Goal: Check status: Check status

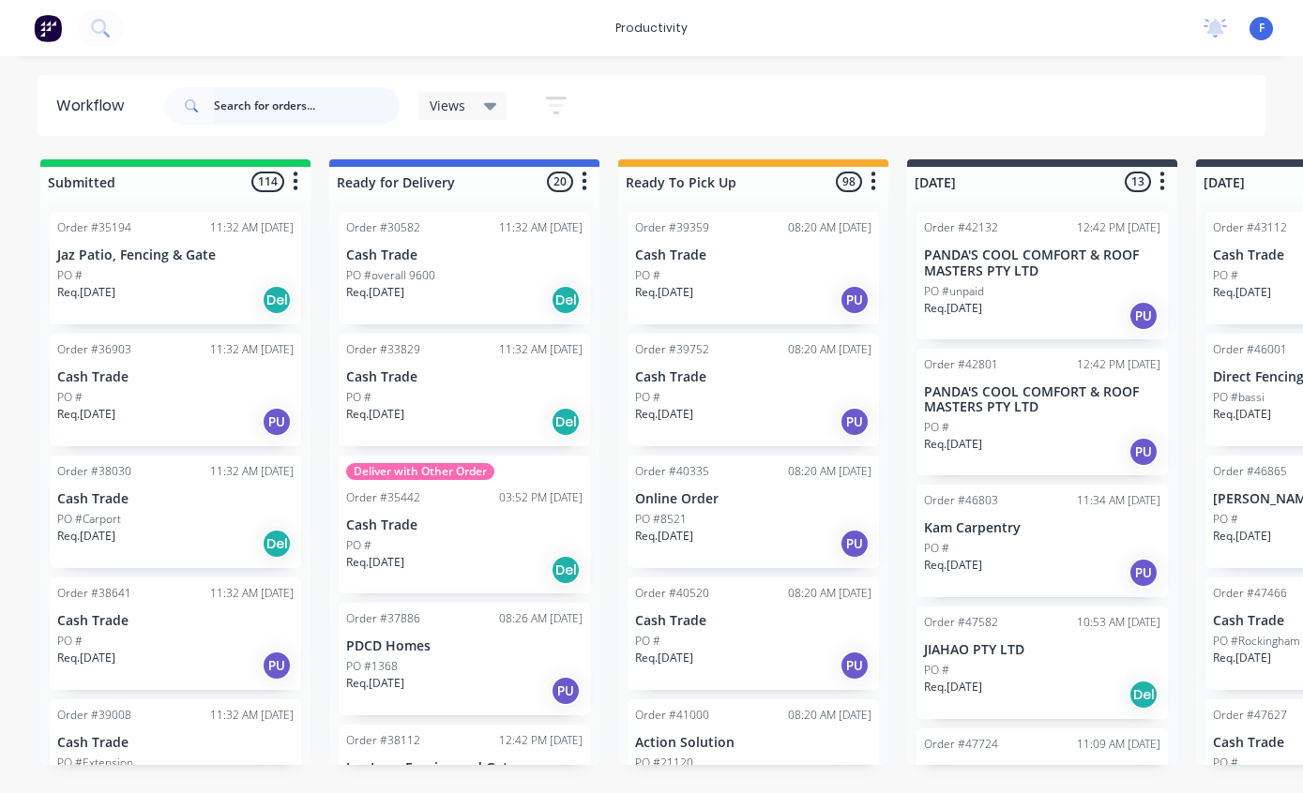
click at [314, 121] on input "text" at bounding box center [307, 106] width 186 height 38
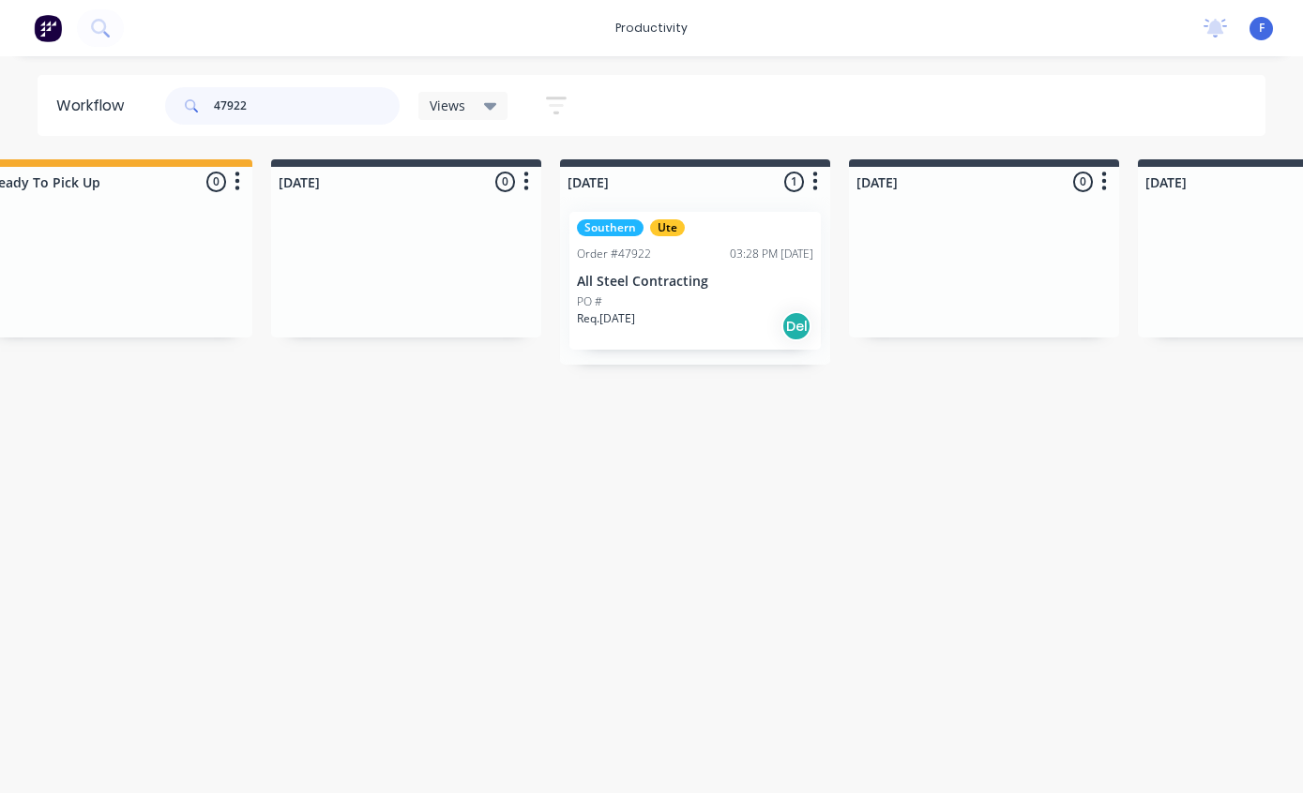
scroll to position [0, 637]
click at [709, 279] on p "All Steel Contracting" at bounding box center [694, 282] width 236 height 16
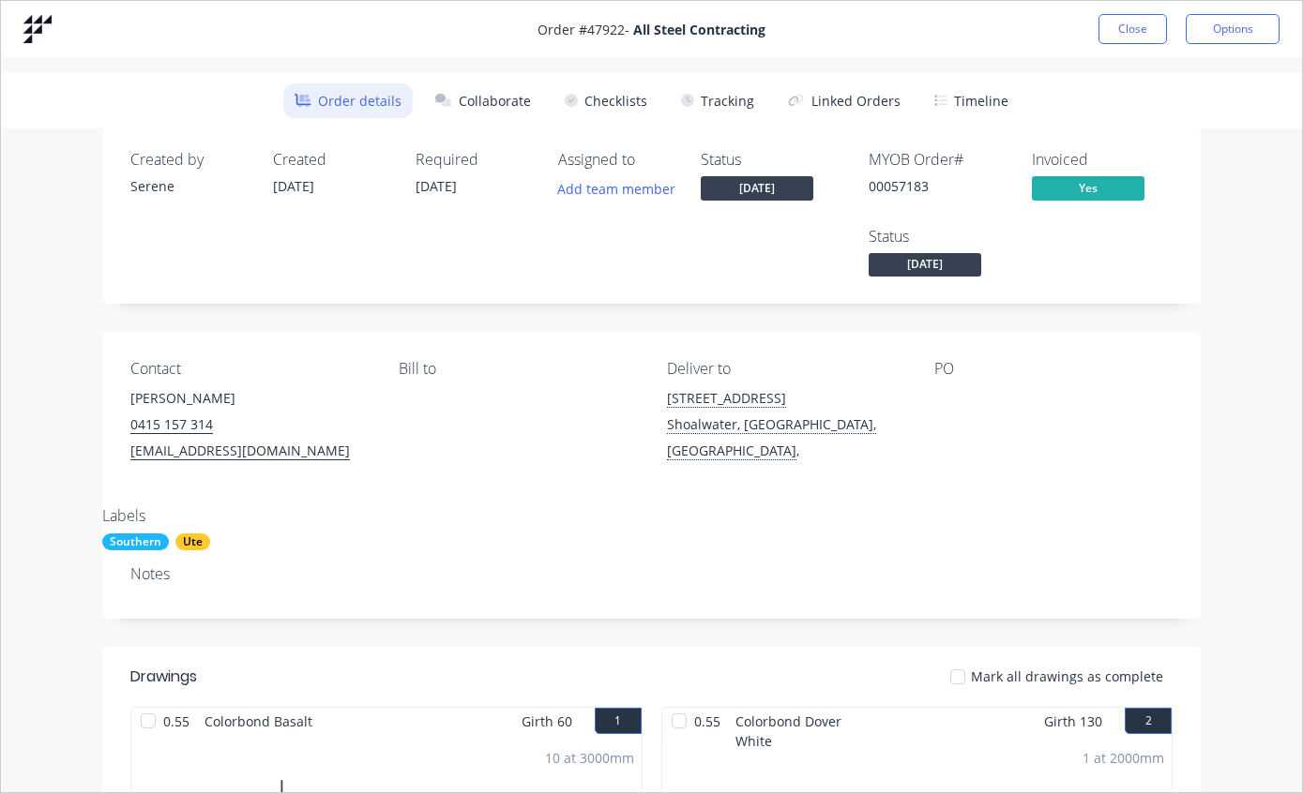
scroll to position [0, 0]
click at [1142, 33] on button "Close" at bounding box center [1132, 29] width 68 height 30
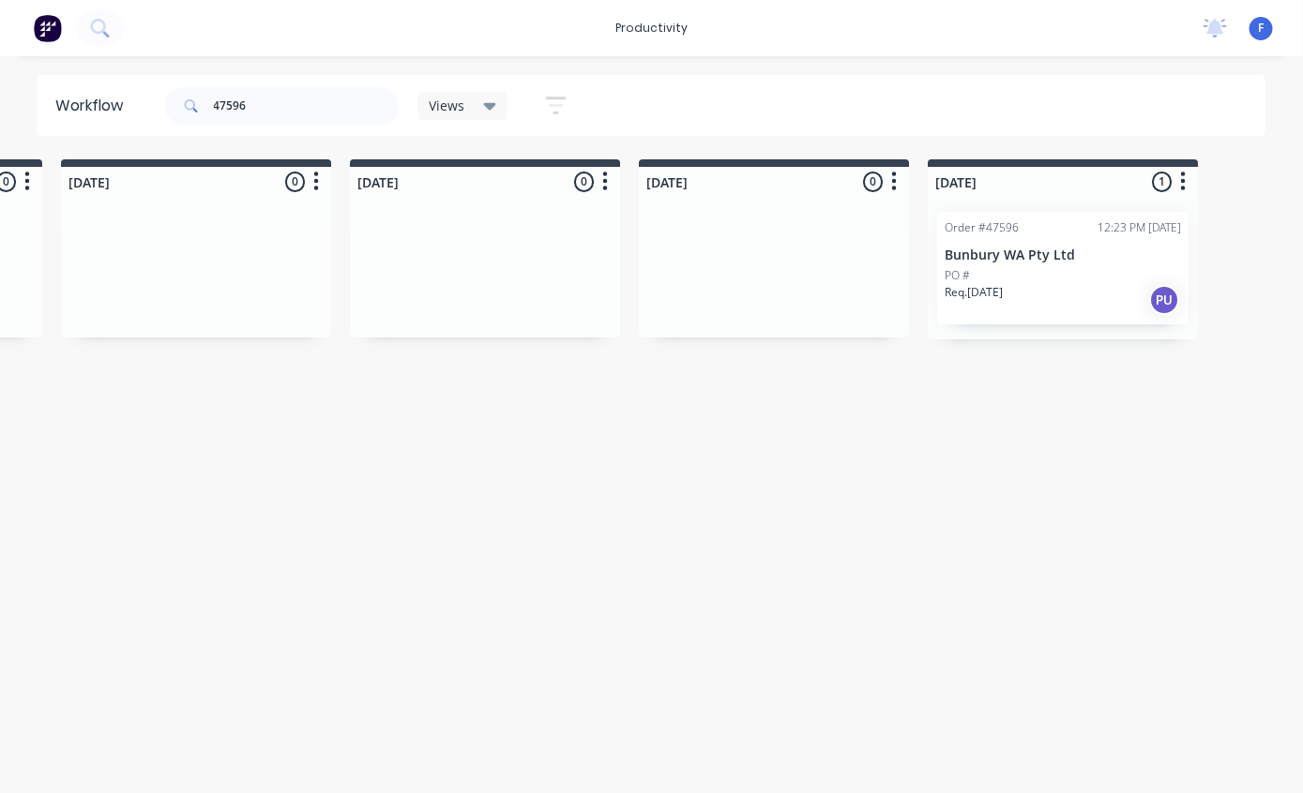
scroll to position [32, 1140]
click at [1008, 267] on div "PO #" at bounding box center [1058, 275] width 236 height 17
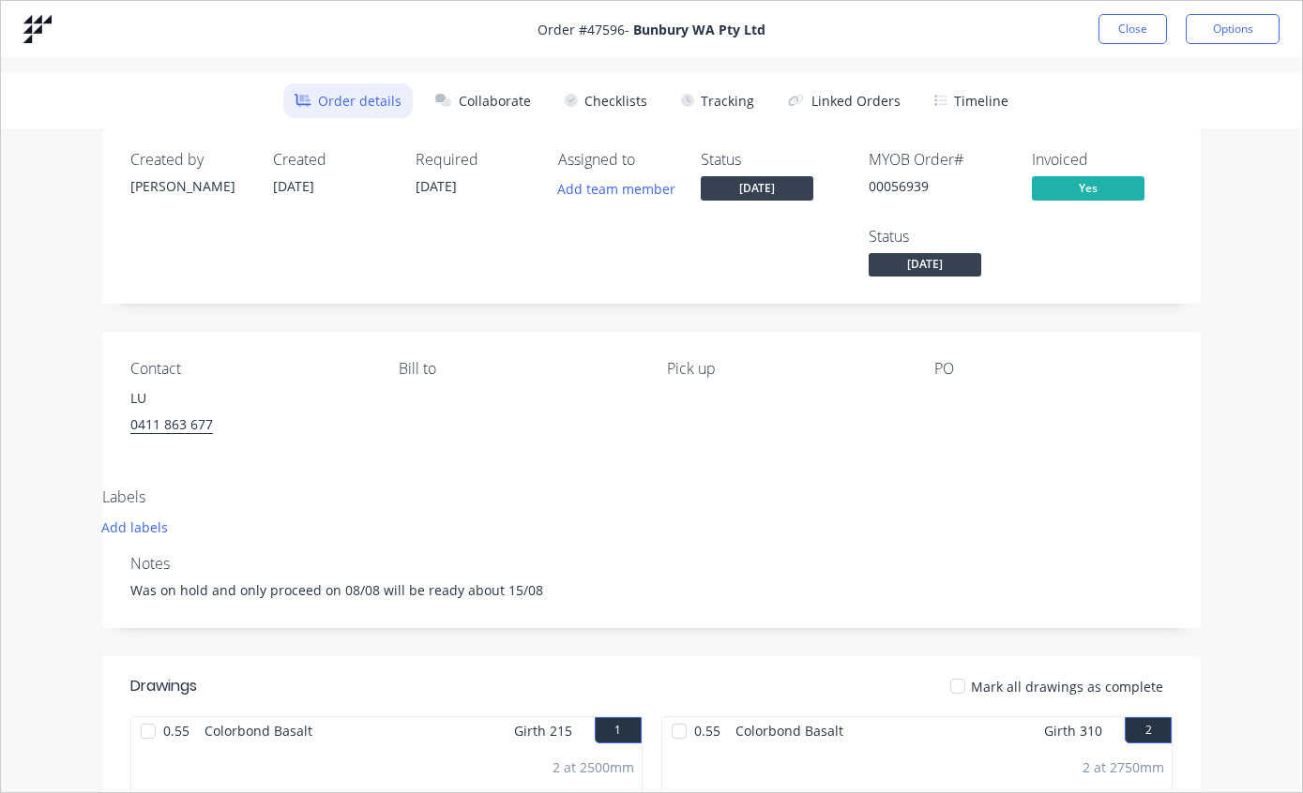
click at [745, 83] on button "Tracking" at bounding box center [718, 100] width 96 height 35
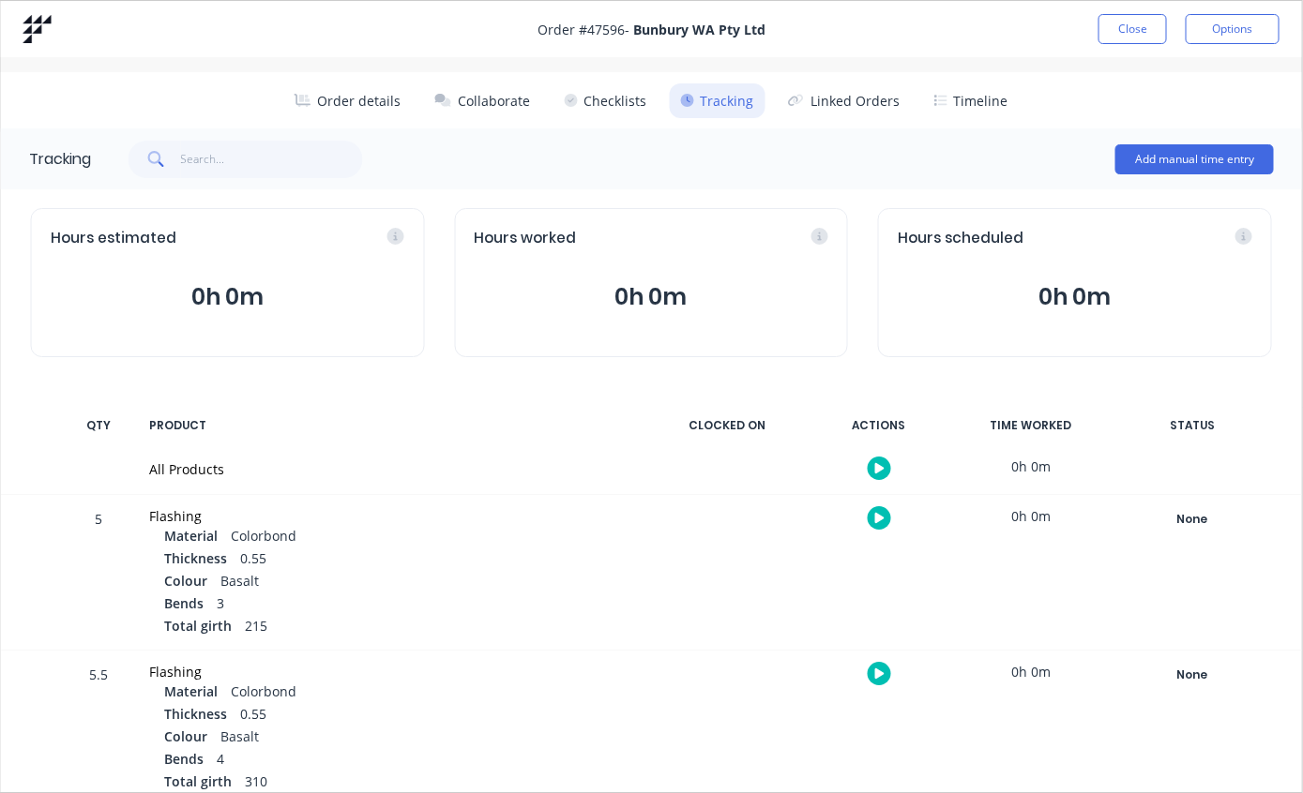
scroll to position [0, 0]
click at [1130, 28] on button "Close" at bounding box center [1132, 29] width 68 height 30
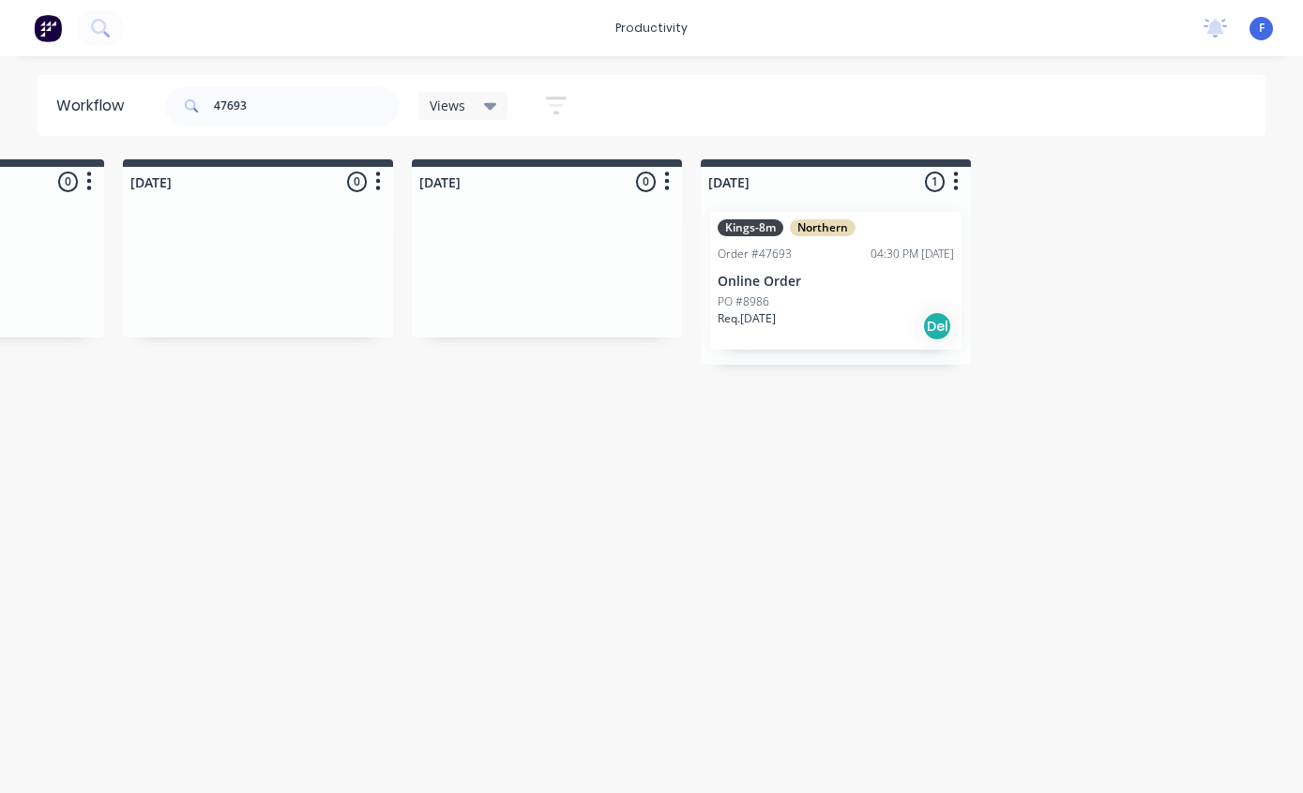
scroll to position [38, 1459]
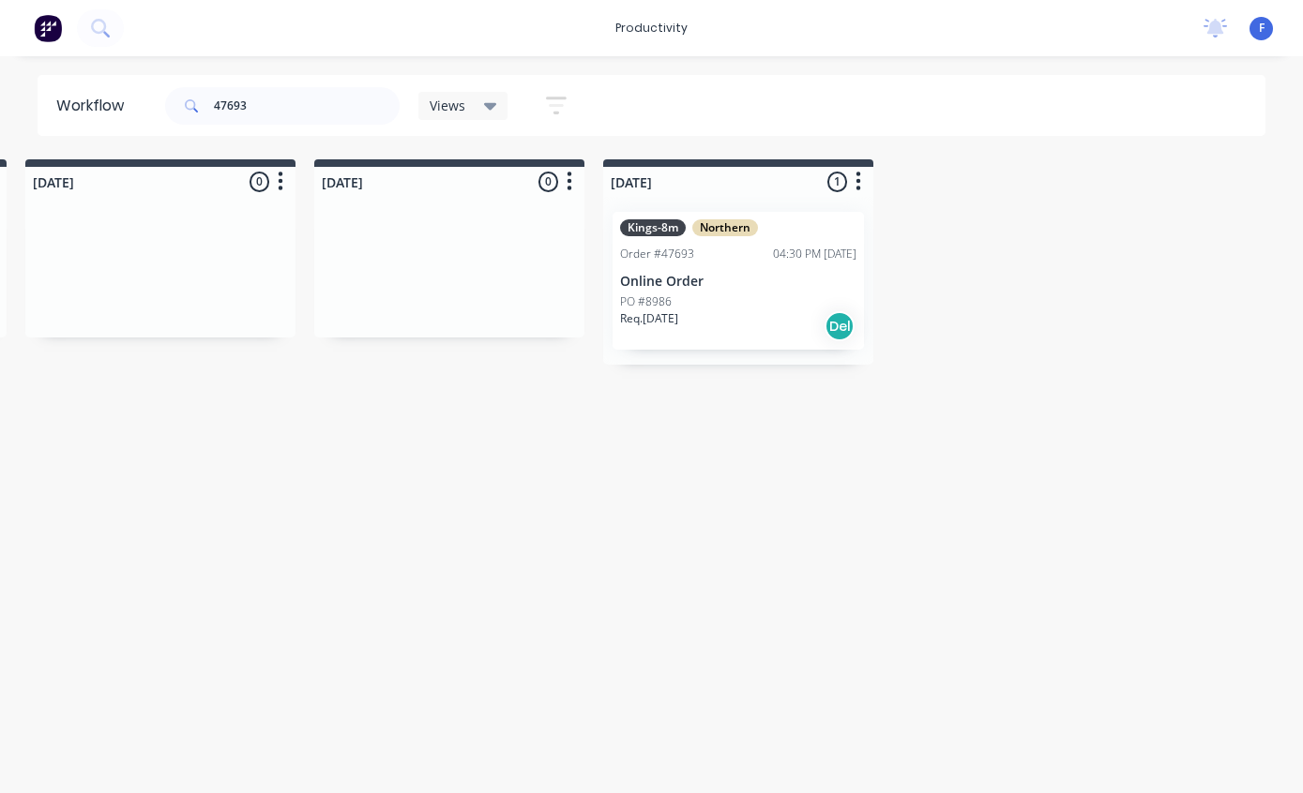
click at [742, 294] on div "PO #8986" at bounding box center [738, 302] width 236 height 17
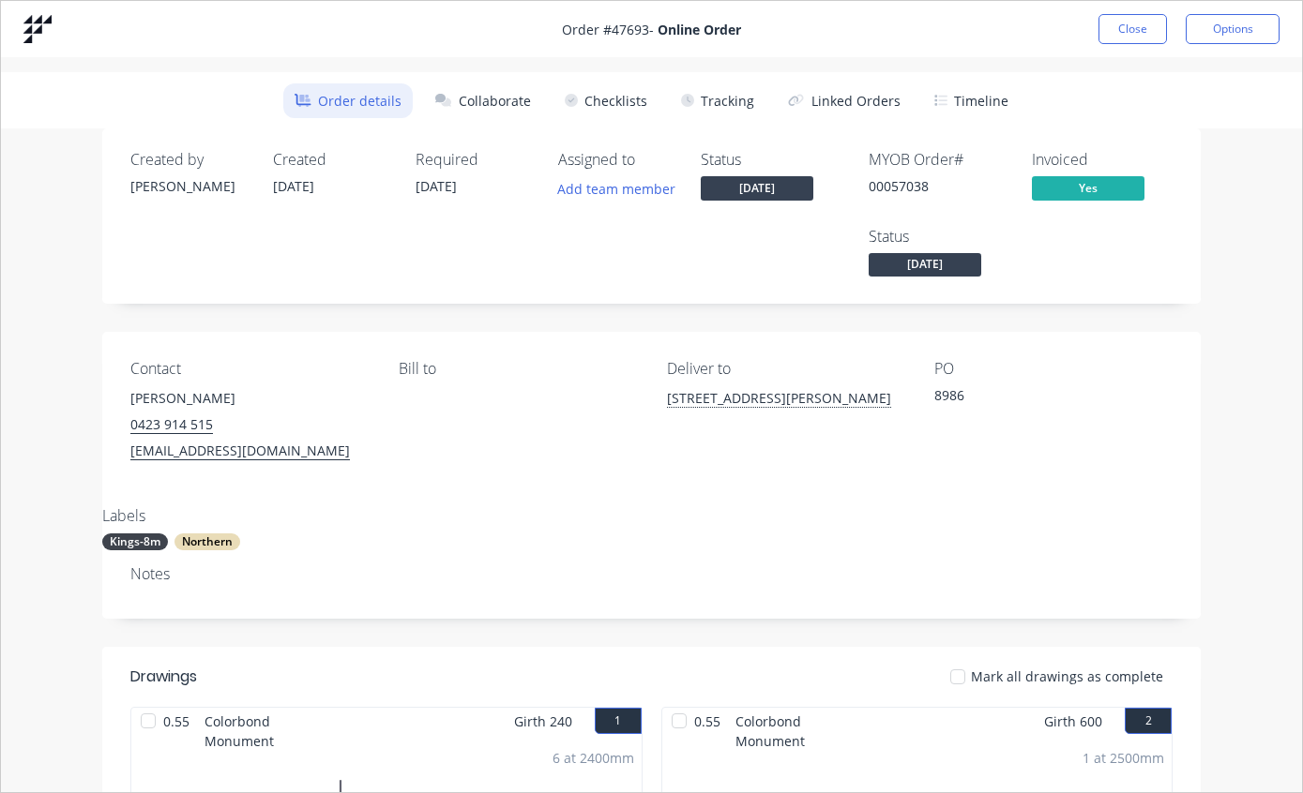
click at [745, 89] on button "Tracking" at bounding box center [718, 100] width 96 height 35
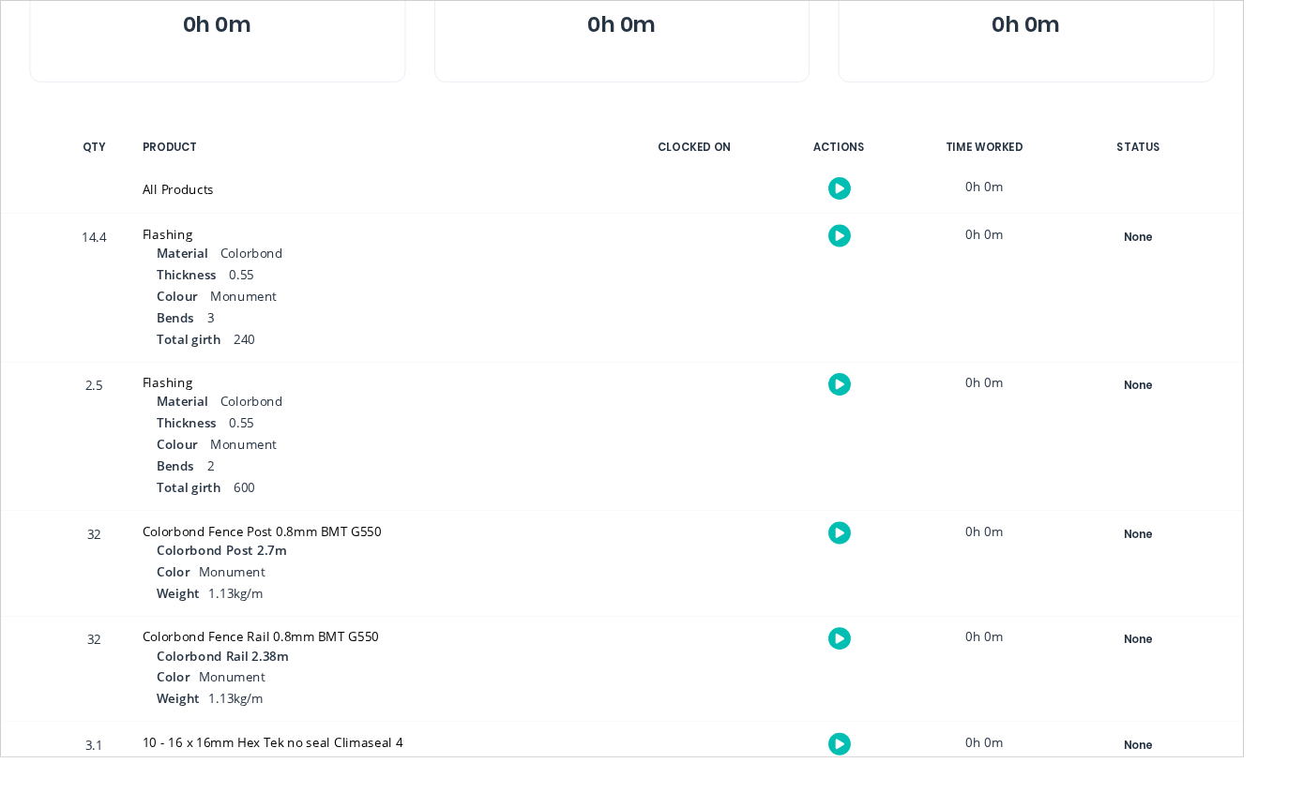
scroll to position [272, 0]
click at [1207, 249] on div "None" at bounding box center [1191, 247] width 135 height 24
click at [1205, 245] on div "None" at bounding box center [1191, 247] width 135 height 24
click at [1179, 250] on div "None" at bounding box center [1191, 247] width 135 height 24
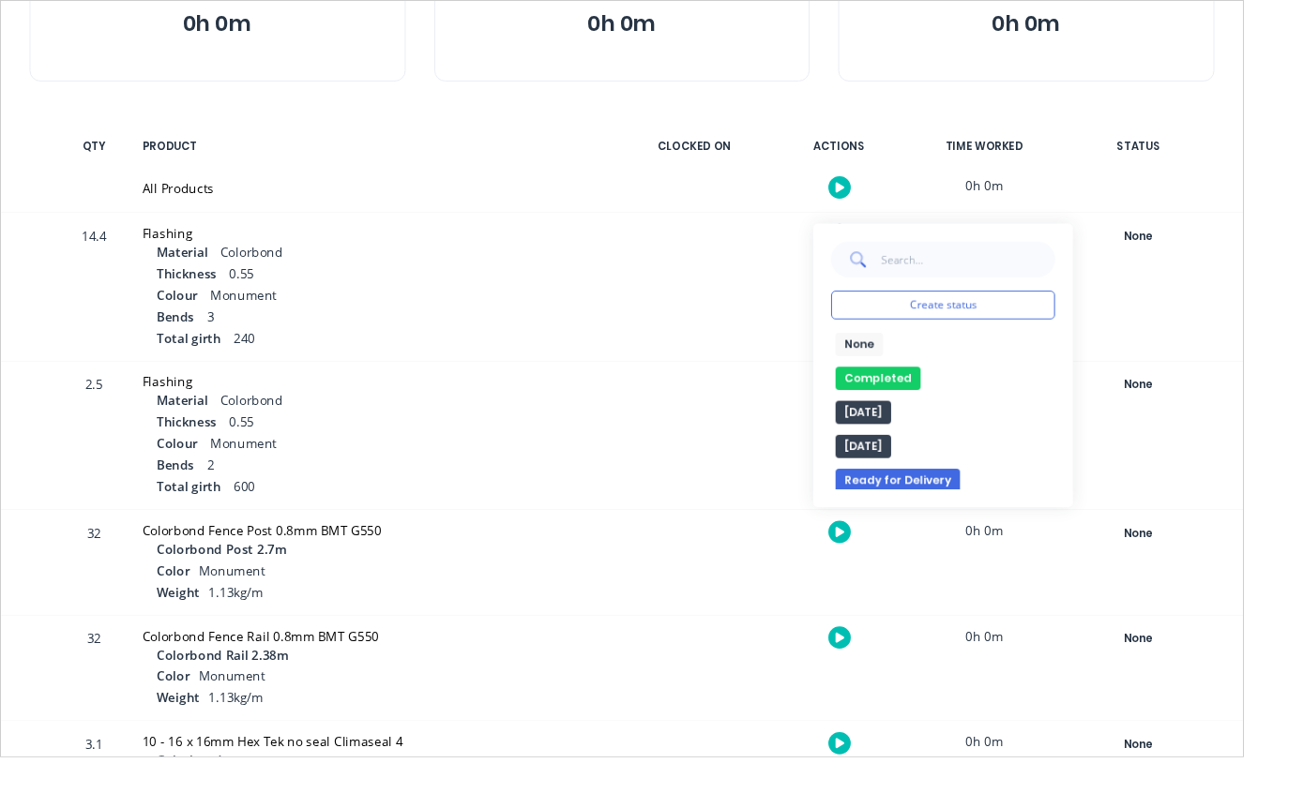
click at [939, 394] on button "Completed" at bounding box center [919, 397] width 89 height 24
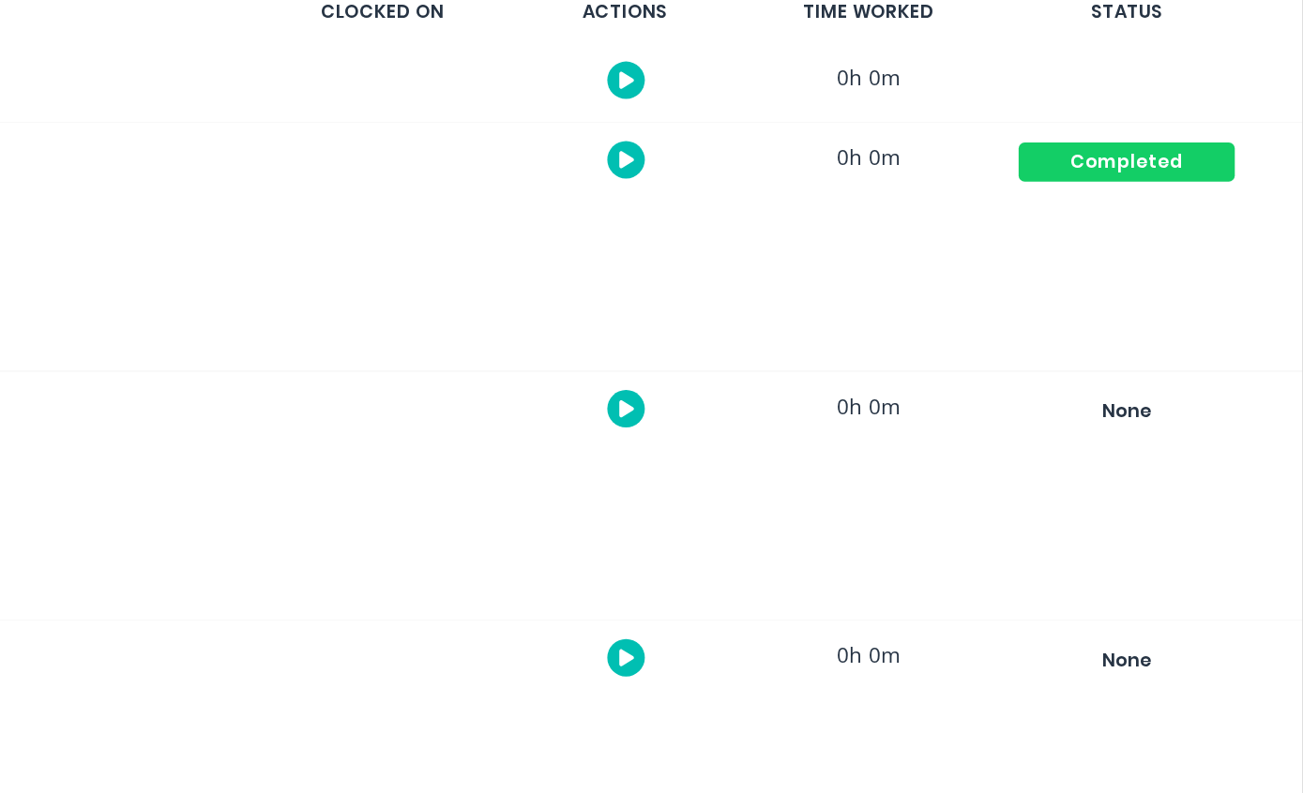
click at [1124, 391] on div "None" at bounding box center [1191, 403] width 135 height 24
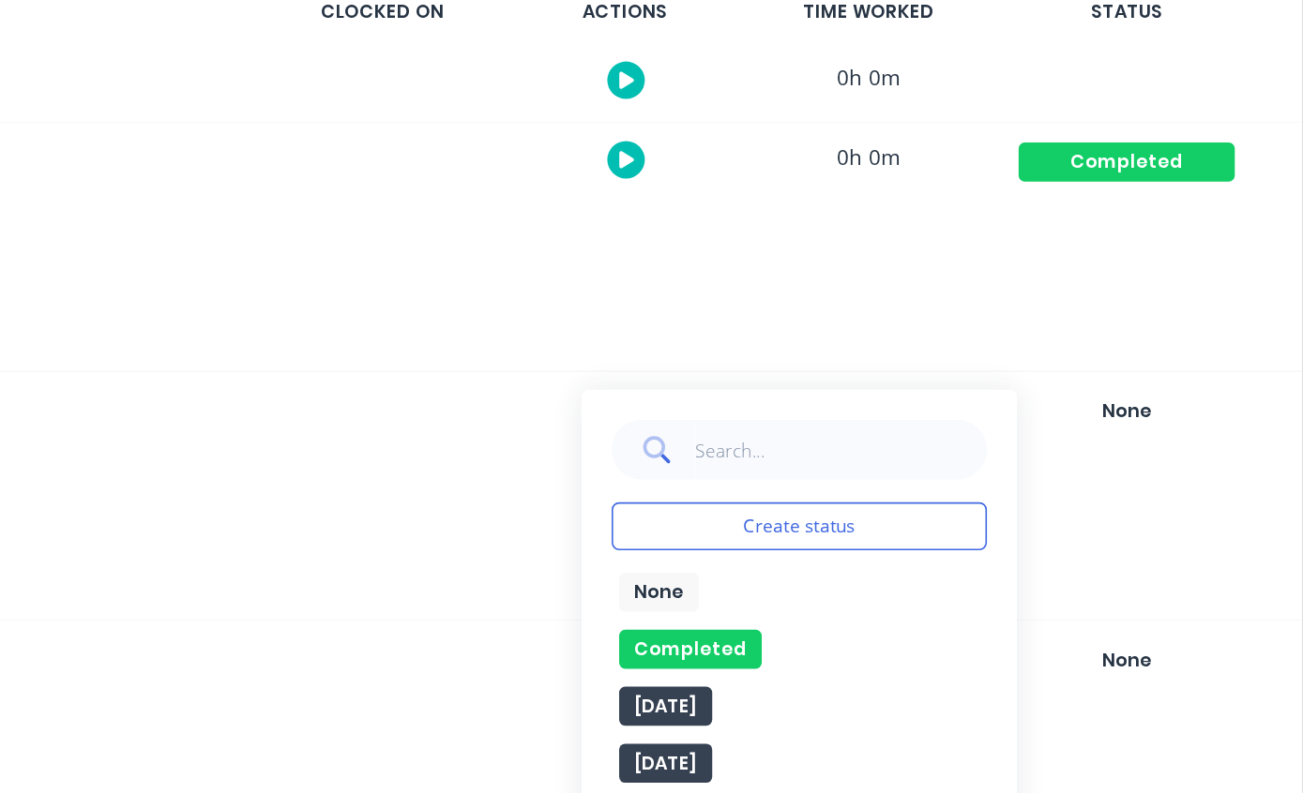
click at [875, 540] on button "Completed" at bounding box center [919, 552] width 89 height 24
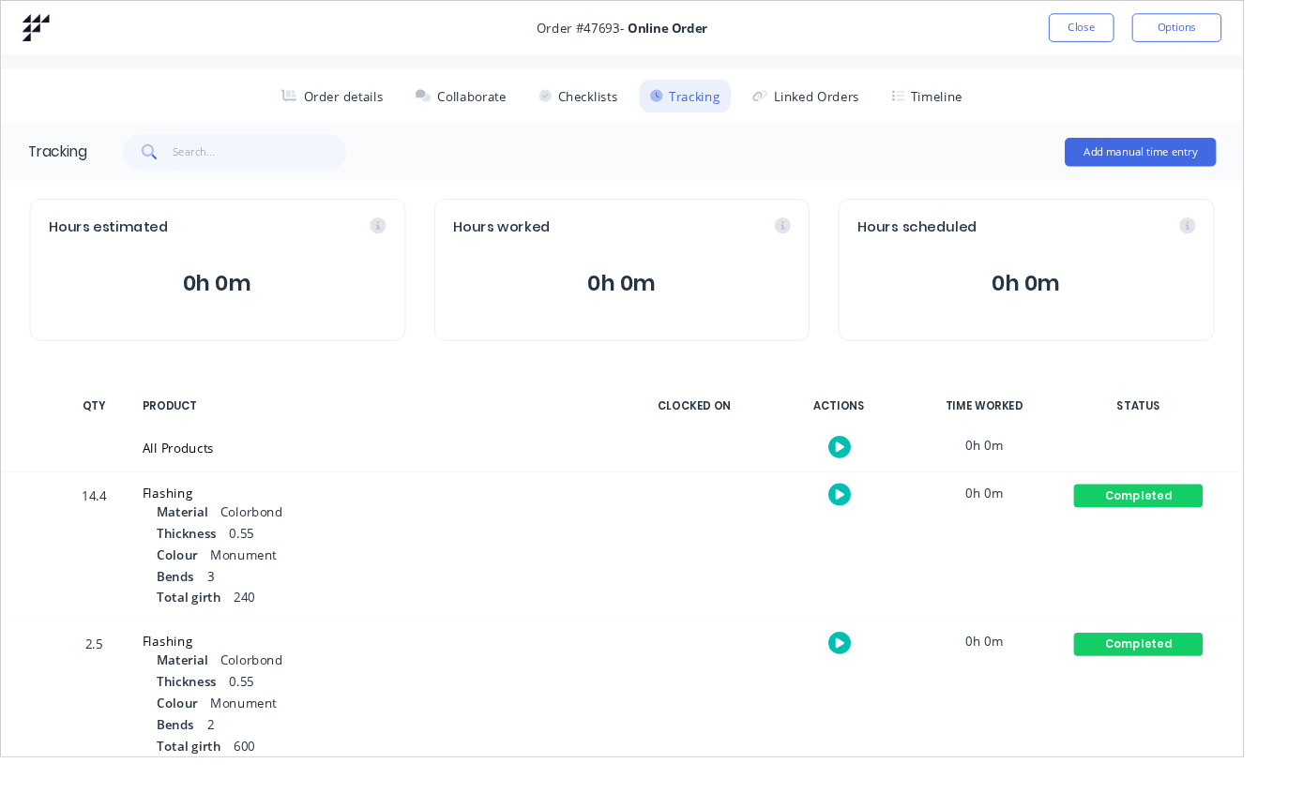
scroll to position [0, 0]
click at [1140, 25] on button "Close" at bounding box center [1132, 29] width 68 height 30
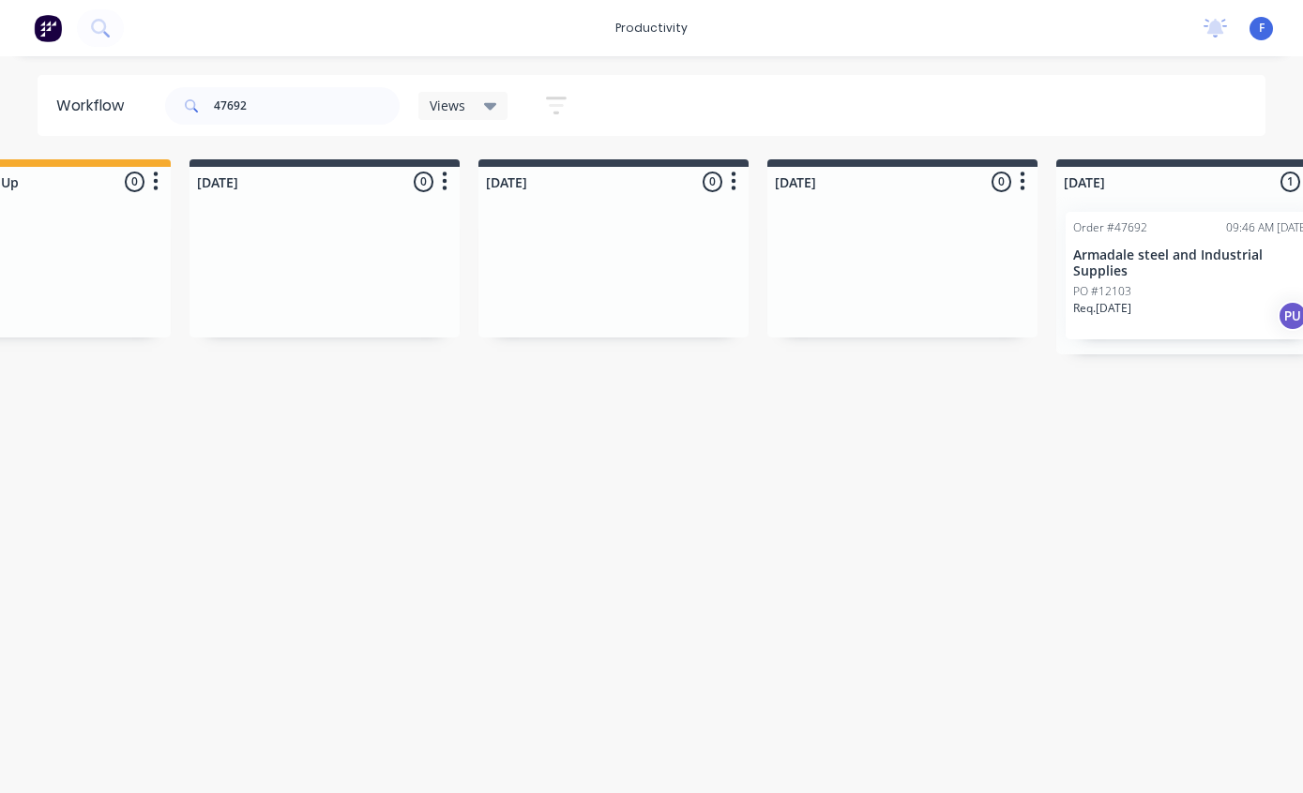
scroll to position [0, 1553]
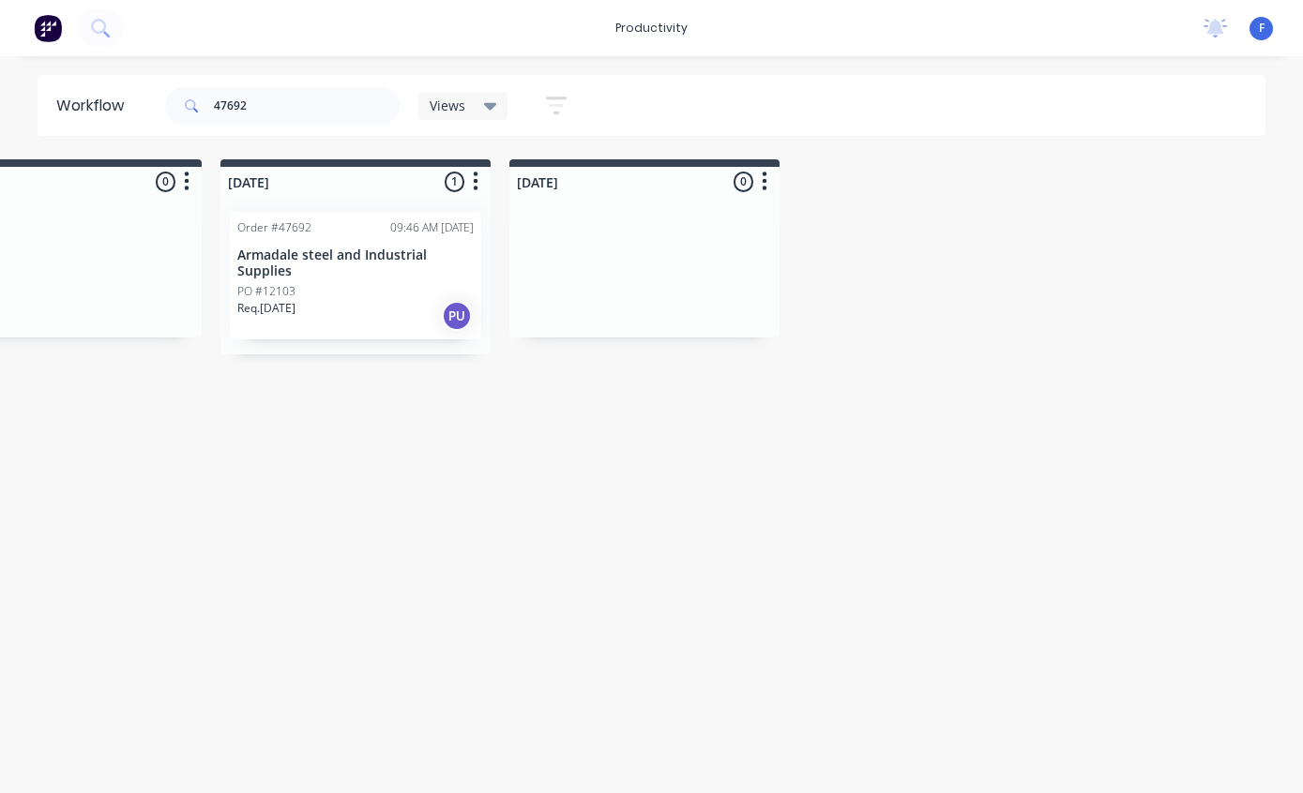
click at [355, 264] on p "Armadale steel and Industrial Supplies" at bounding box center [355, 264] width 236 height 32
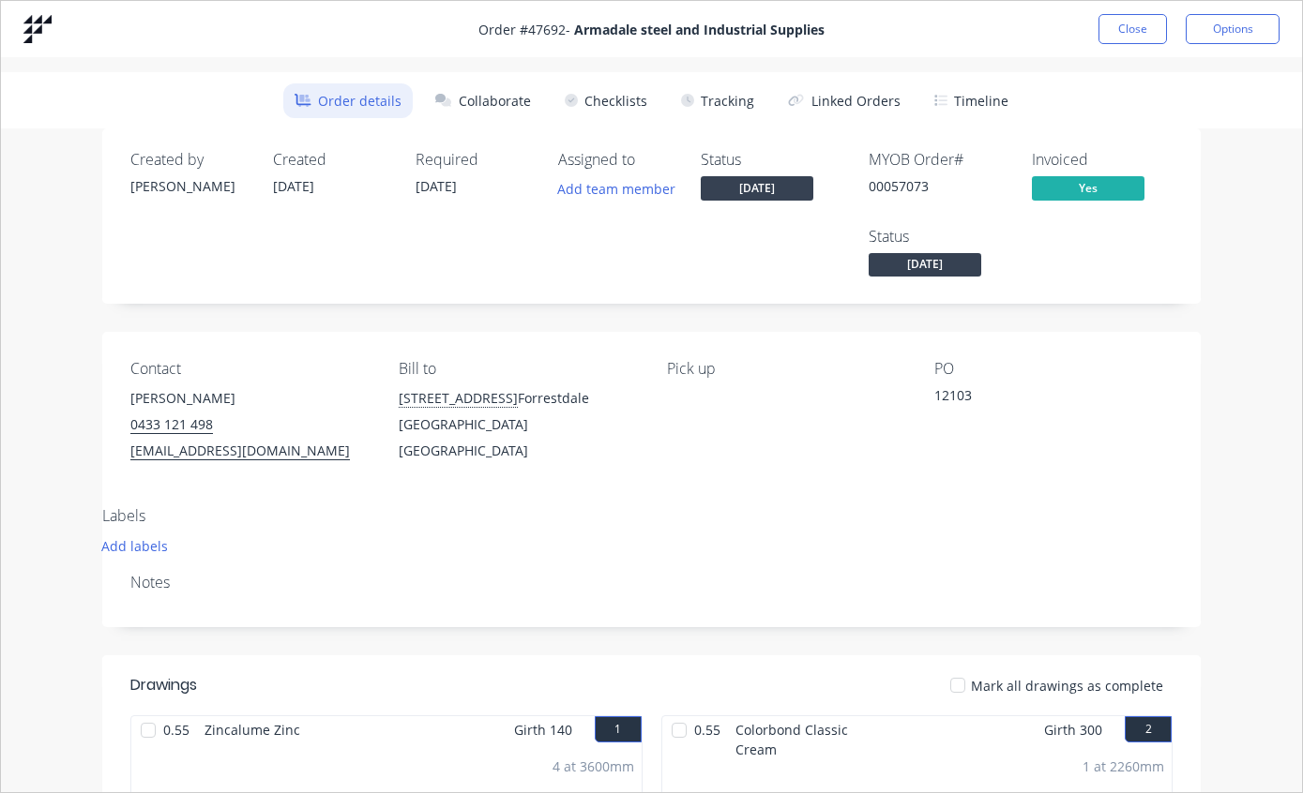
click at [719, 102] on button "Tracking" at bounding box center [718, 100] width 96 height 35
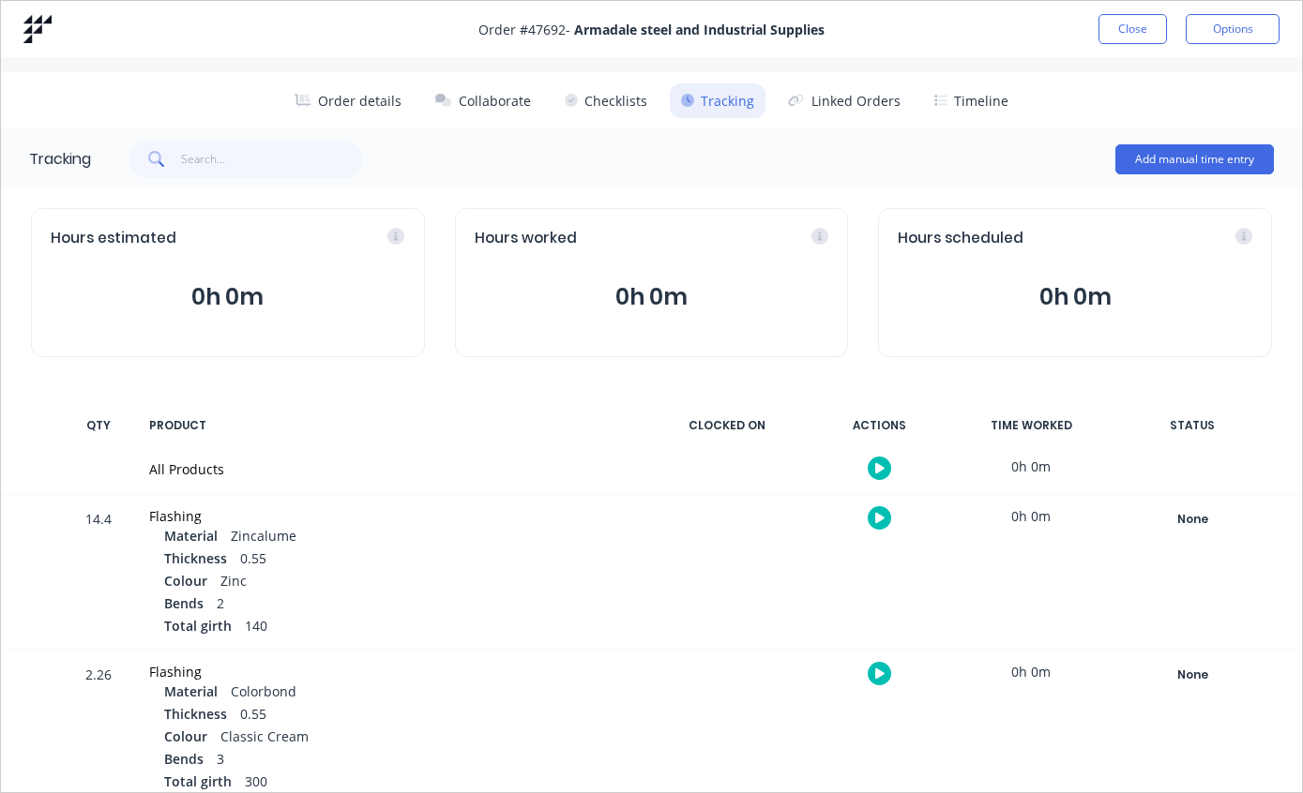
scroll to position [0, 0]
click at [1133, 23] on button "Close" at bounding box center [1132, 29] width 68 height 30
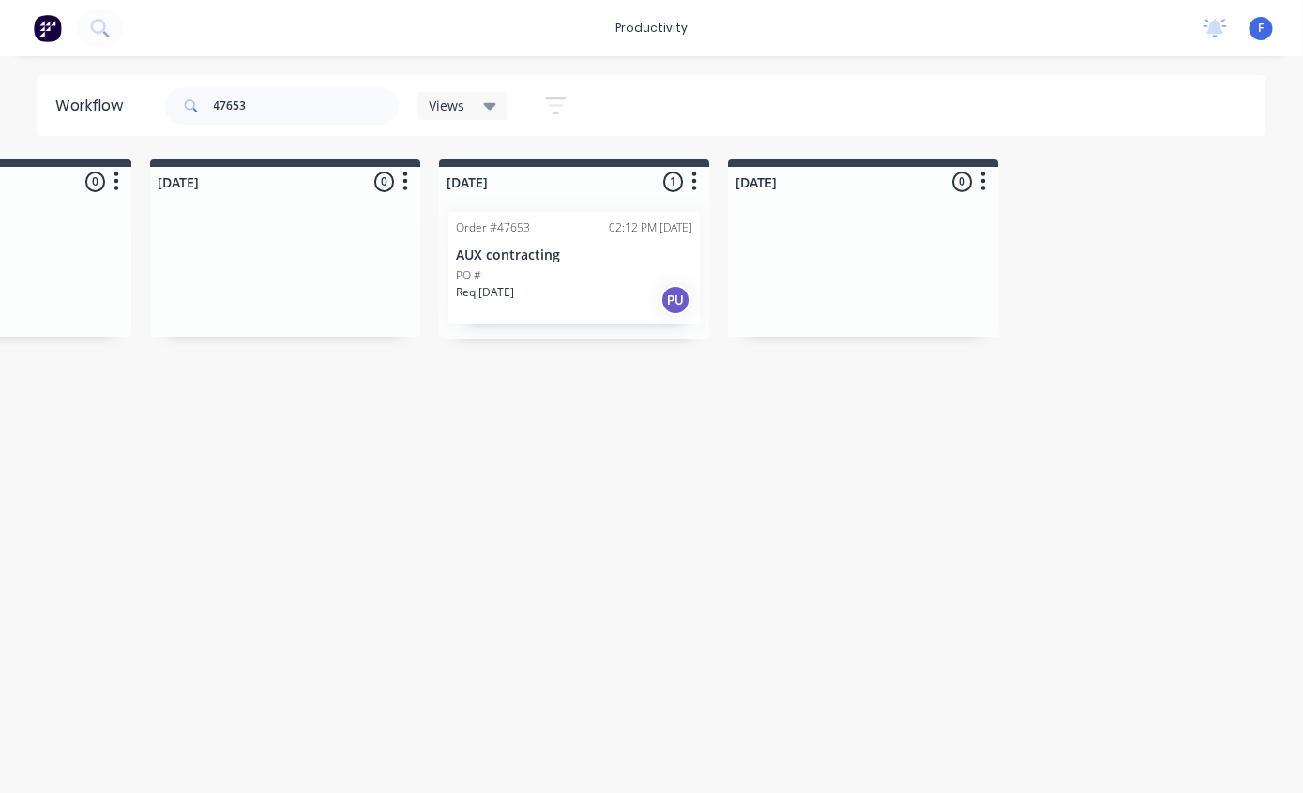
scroll to position [0, 1335]
click at [578, 287] on div "Req. [DATE] PU" at bounding box center [574, 300] width 236 height 32
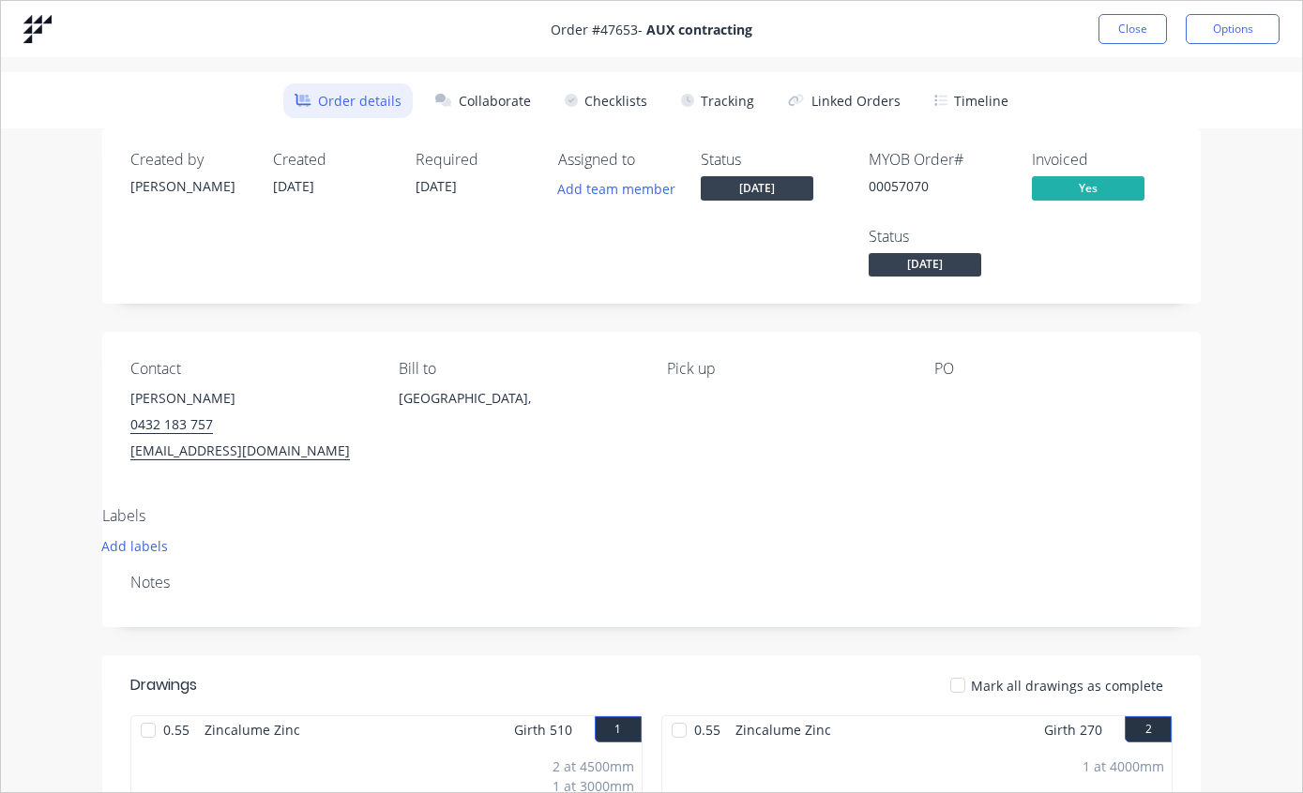
click at [703, 98] on button "Tracking" at bounding box center [718, 100] width 96 height 35
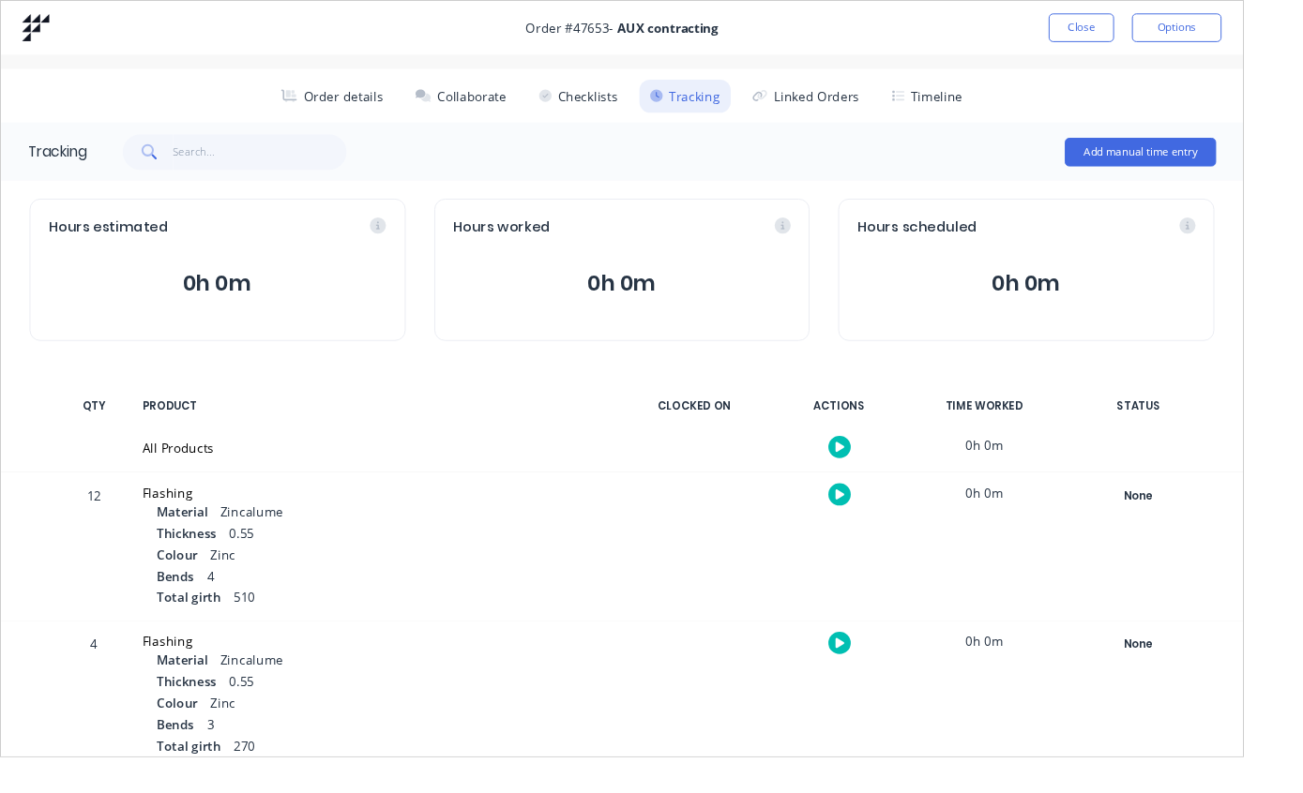
scroll to position [0, 0]
click at [1127, 23] on button "Close" at bounding box center [1132, 29] width 68 height 30
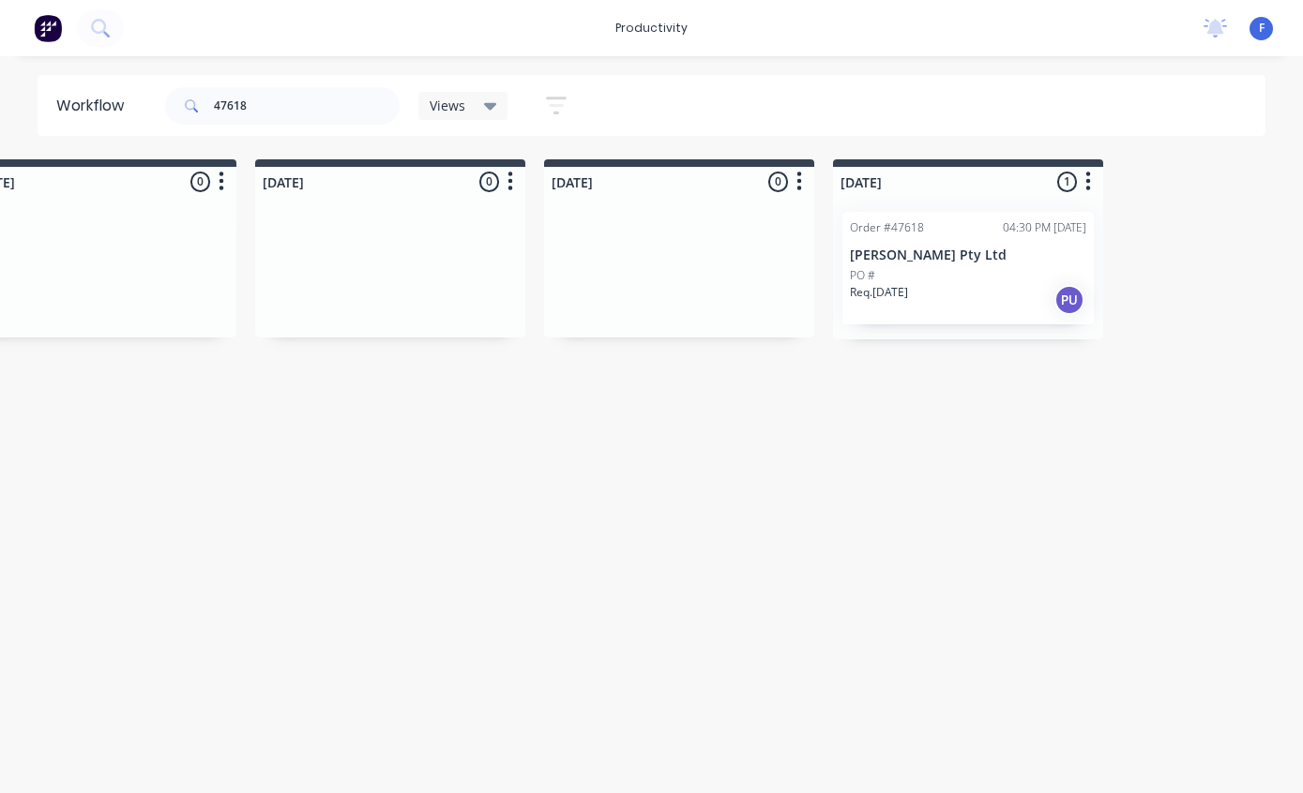
scroll to position [0, 1553]
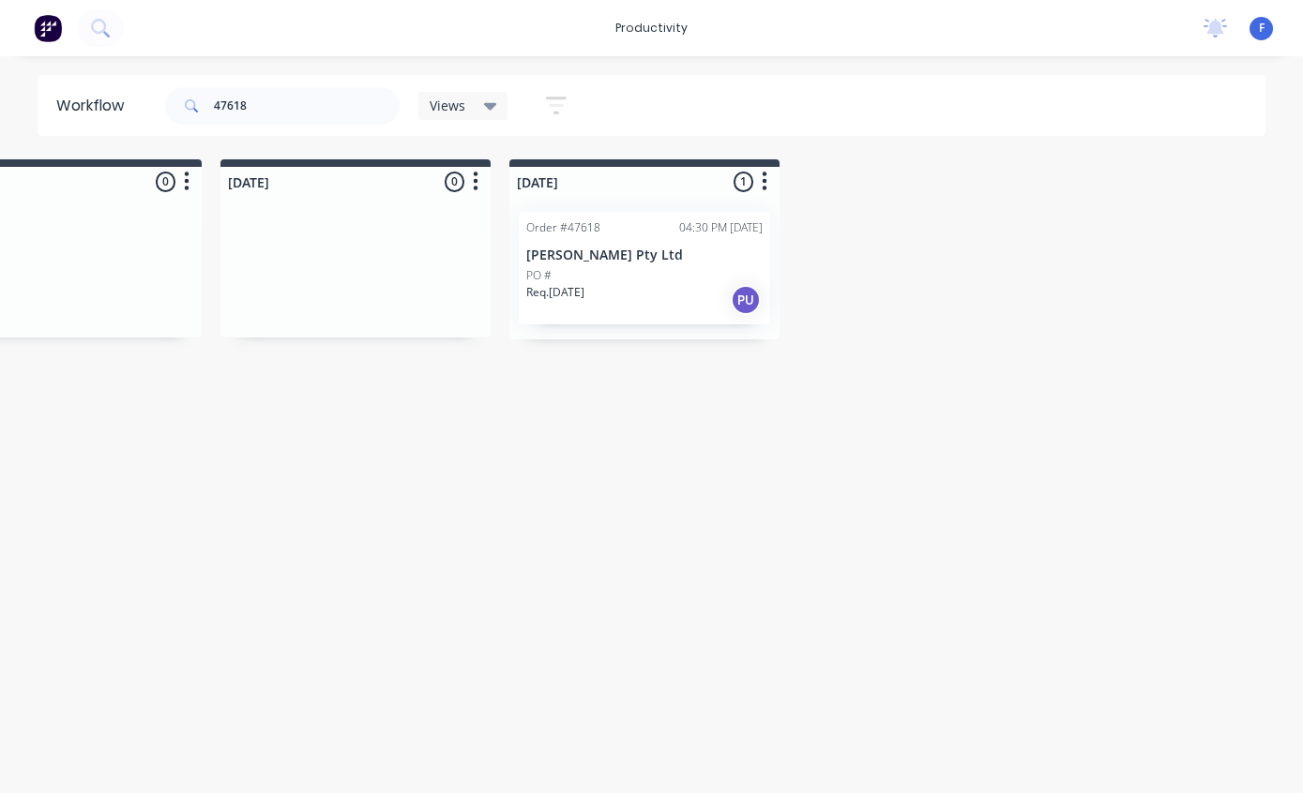
click at [622, 295] on div "Req. [DATE] PU" at bounding box center [644, 300] width 236 height 32
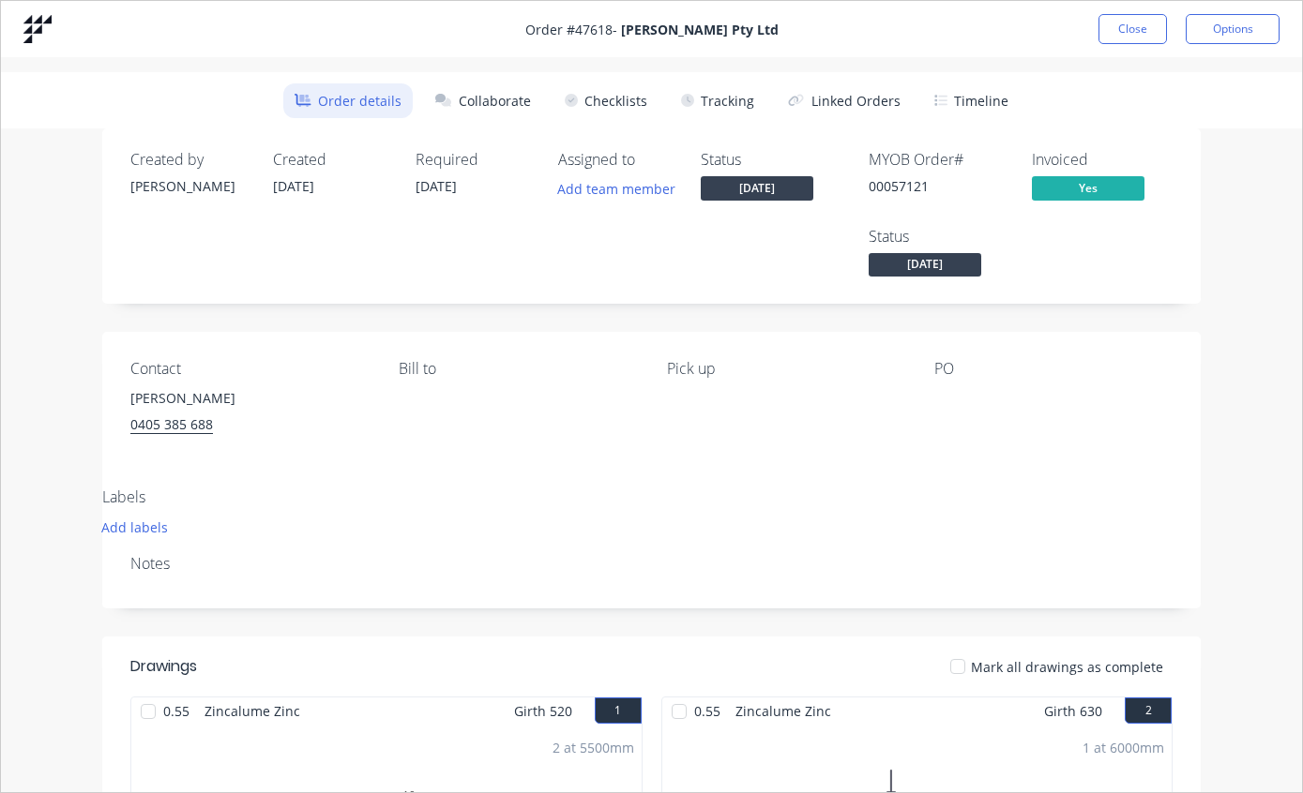
click at [733, 102] on button "Tracking" at bounding box center [718, 100] width 96 height 35
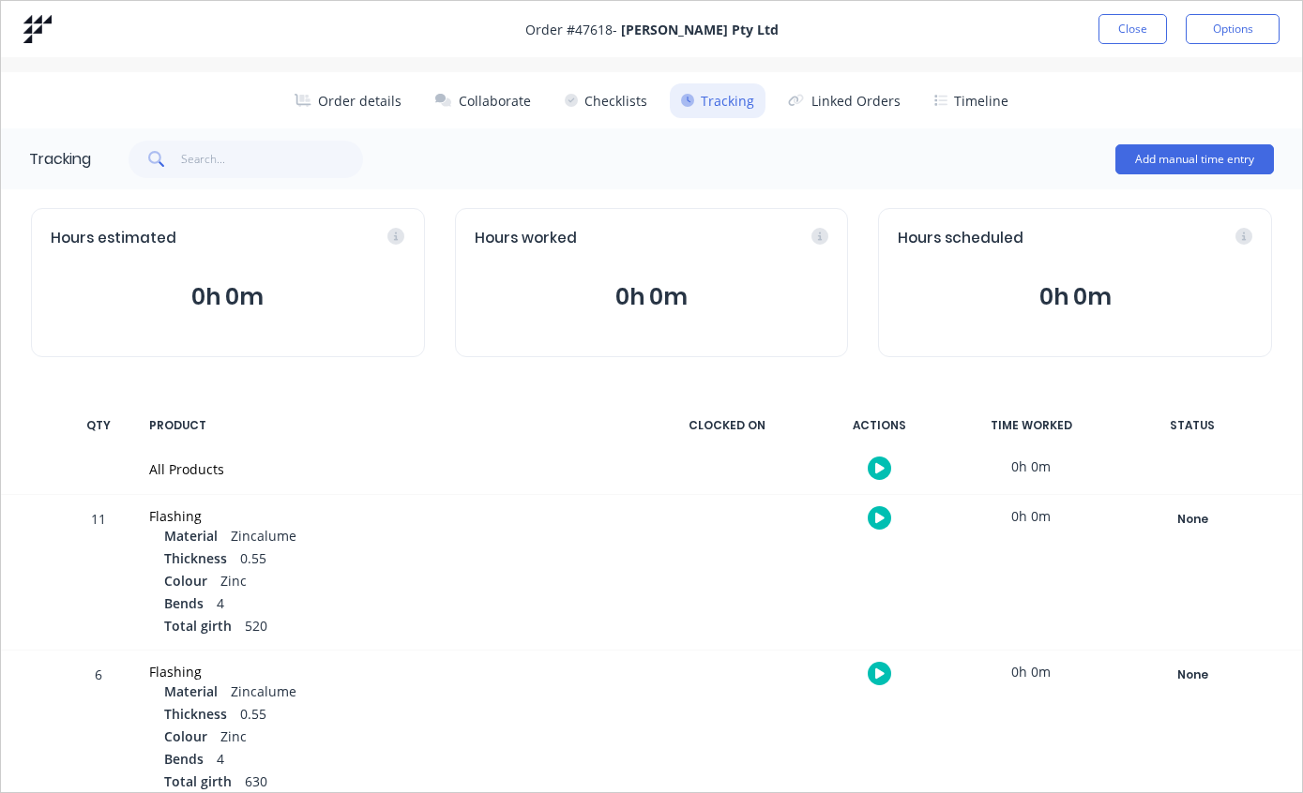
scroll to position [-1, 0]
click at [1122, 32] on button "Close" at bounding box center [1132, 29] width 68 height 30
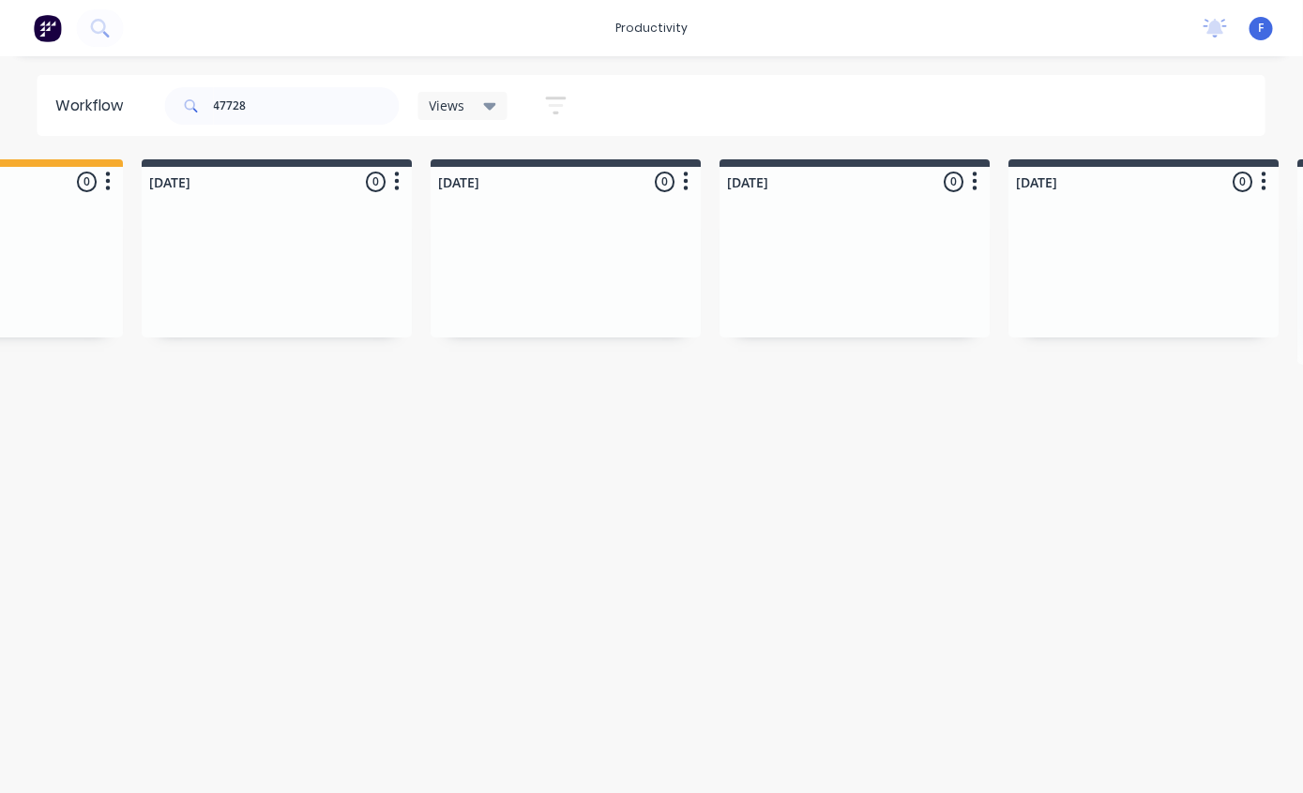
scroll to position [0, 1553]
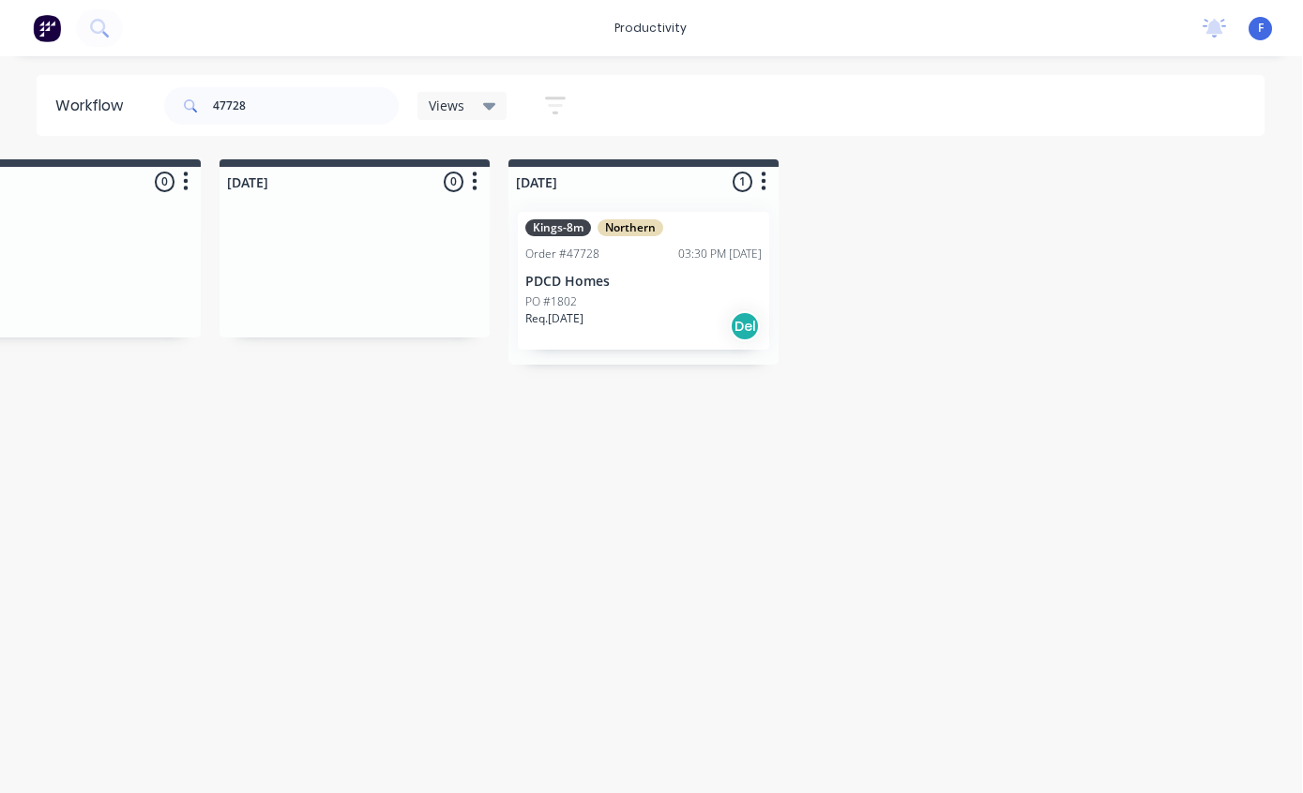
click at [622, 271] on div "Kings-8m Northern Order #47728 03:30 PM [DATE] PDCD Homes PO #1802 Req. [DATE] …" at bounding box center [644, 281] width 251 height 138
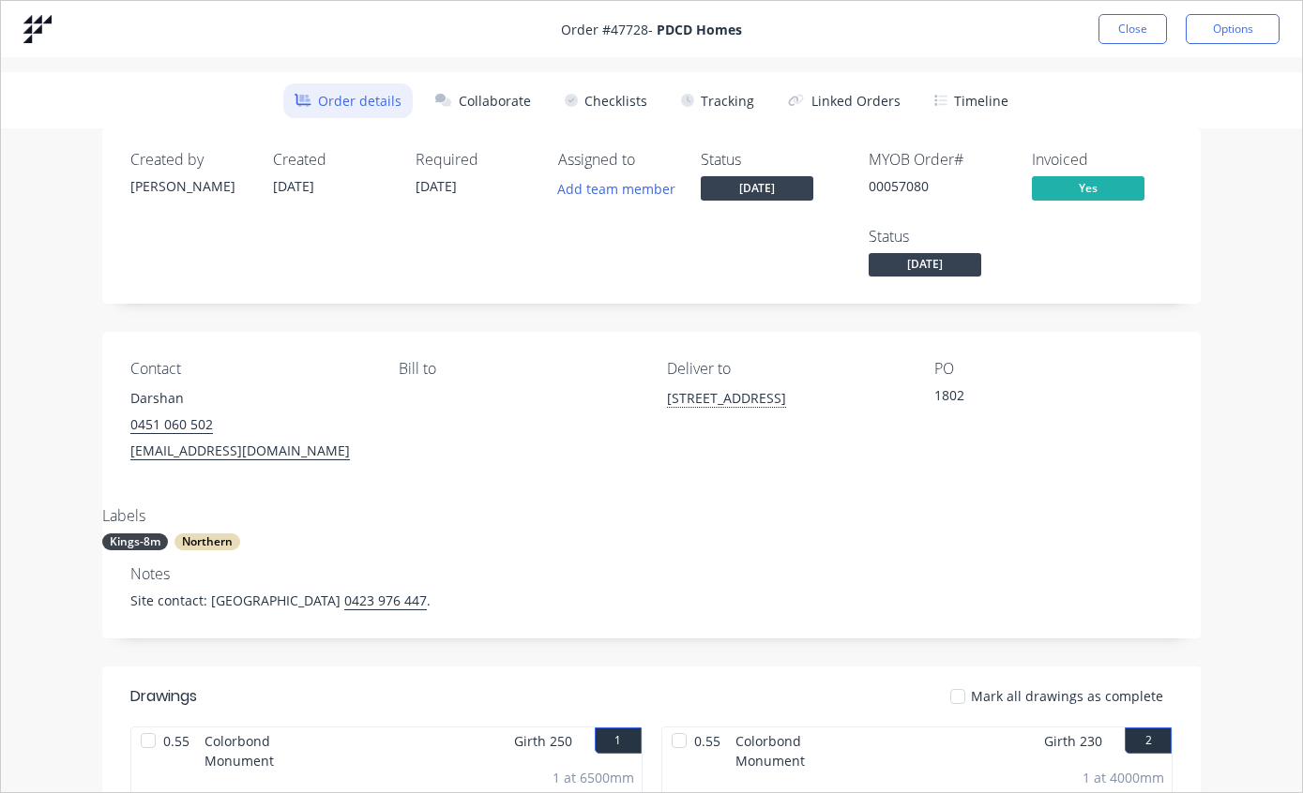
click at [627, 94] on button "Checklists" at bounding box center [605, 100] width 105 height 35
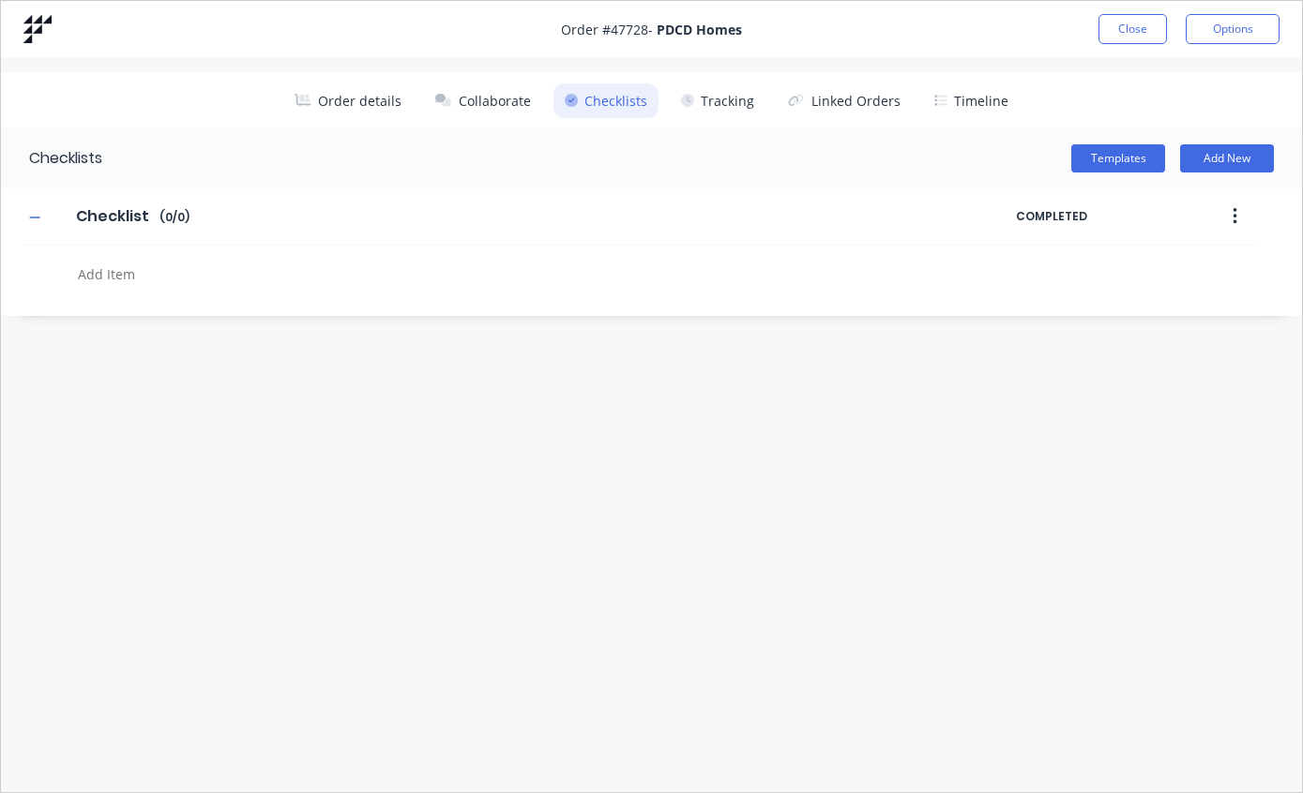
click at [730, 102] on button "Tracking" at bounding box center [718, 100] width 96 height 35
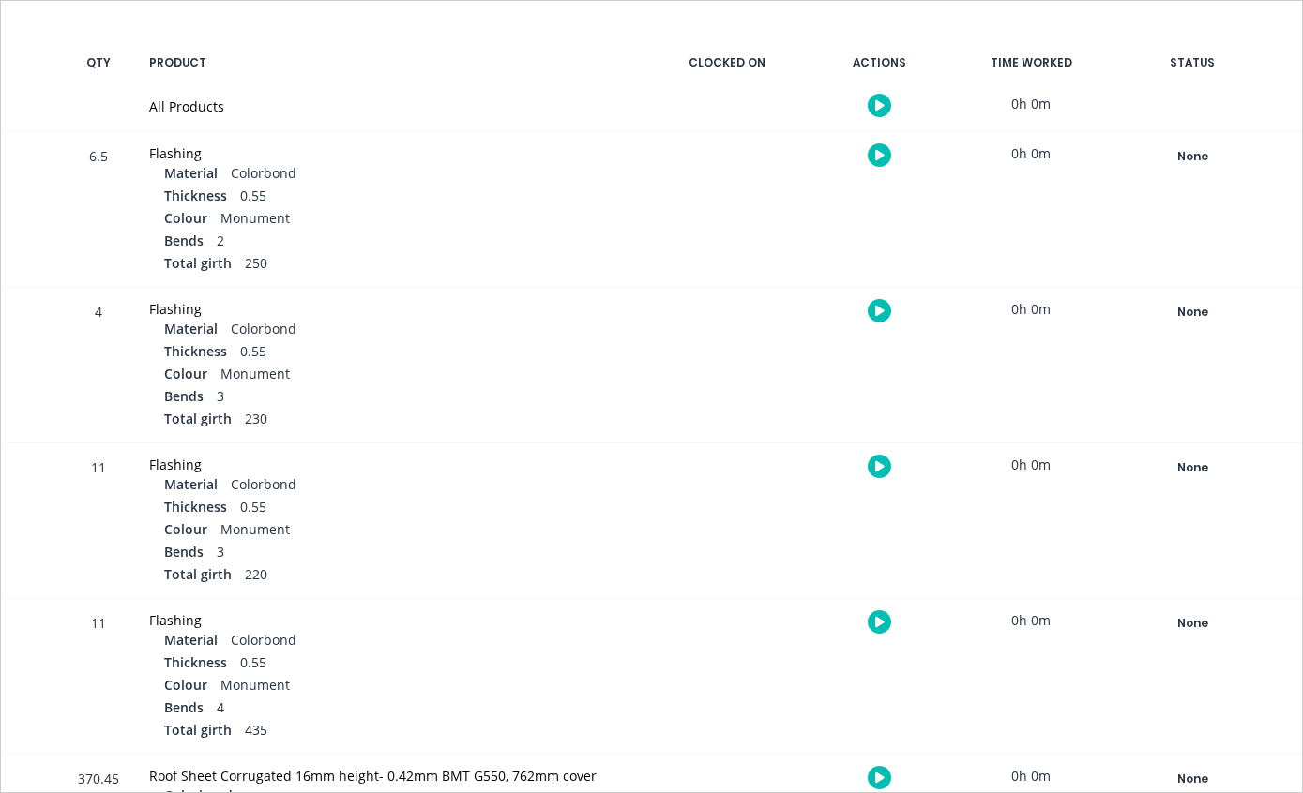
scroll to position [364, 0]
click at [1222, 151] on div "None" at bounding box center [1191, 155] width 135 height 24
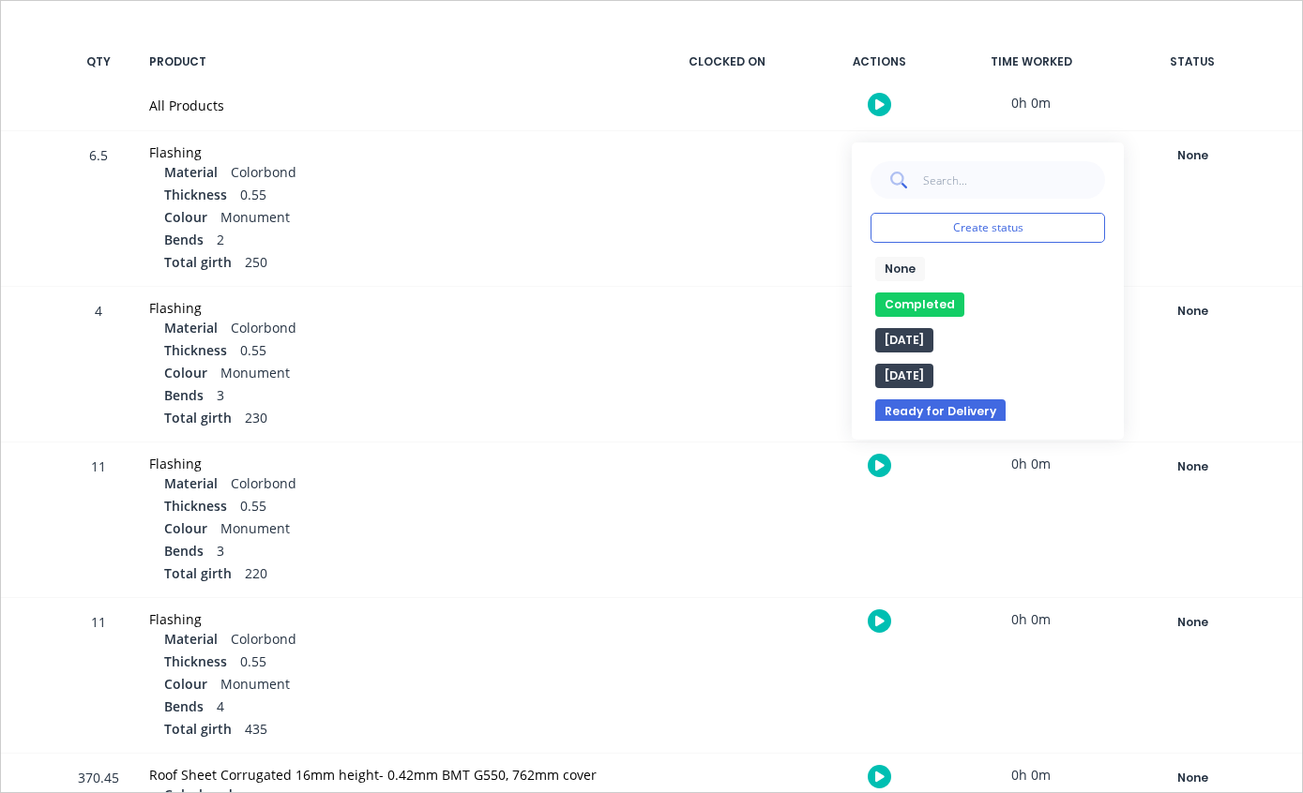
click at [932, 307] on button "Completed" at bounding box center [919, 305] width 89 height 24
click at [1204, 304] on div "None" at bounding box center [1191, 311] width 135 height 24
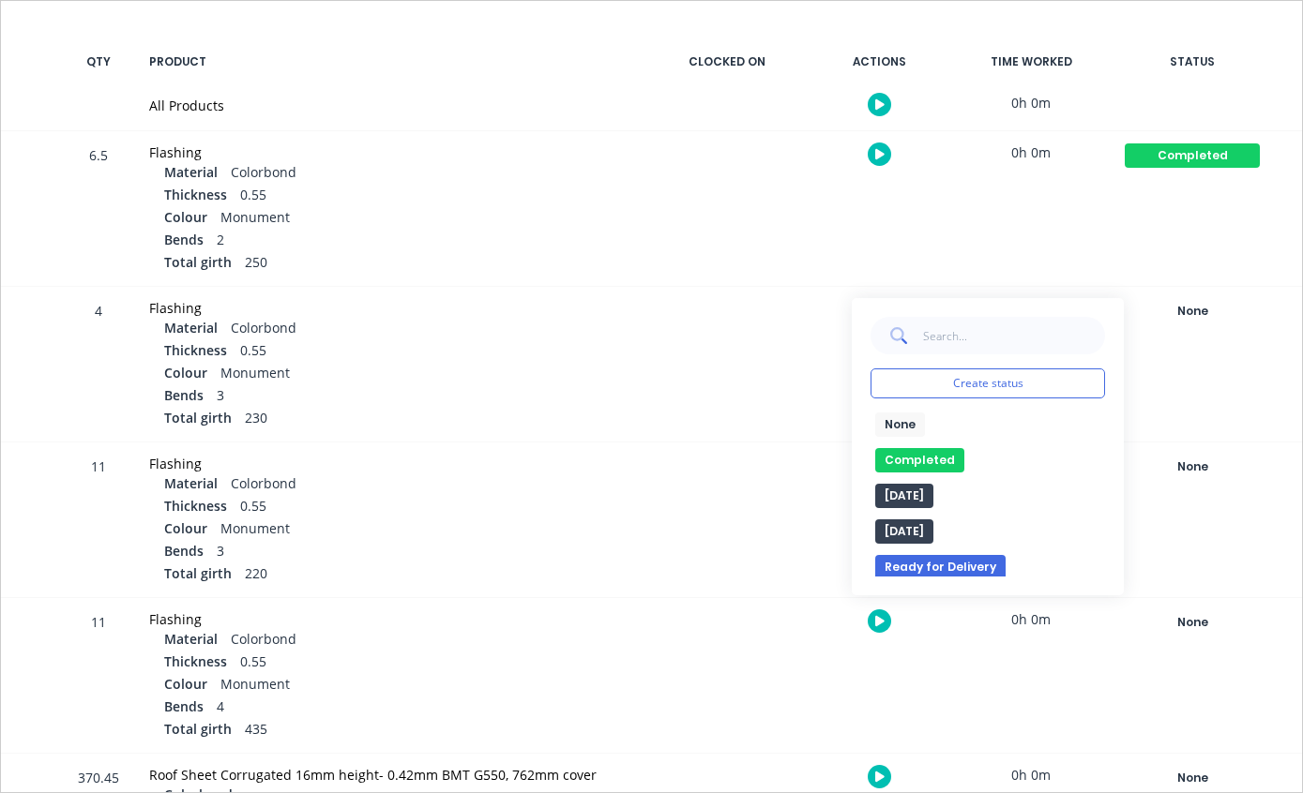
click at [944, 445] on div "None edit Completed edit [DATE] [DATE] Ready for Delivery Ready To Pick Up Subm…" at bounding box center [987, 495] width 234 height 164
click at [913, 460] on button "Completed" at bounding box center [919, 460] width 89 height 24
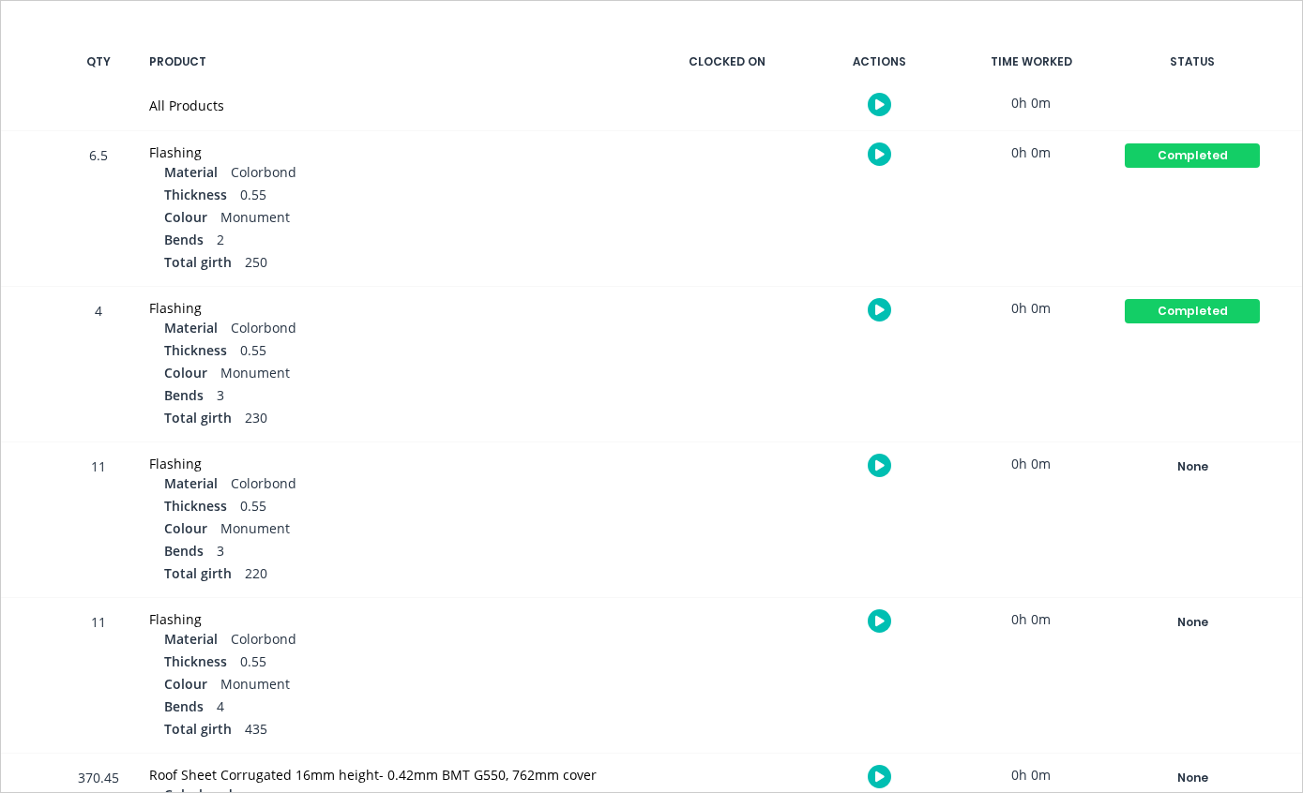
click at [1197, 462] on div "None" at bounding box center [1191, 467] width 135 height 24
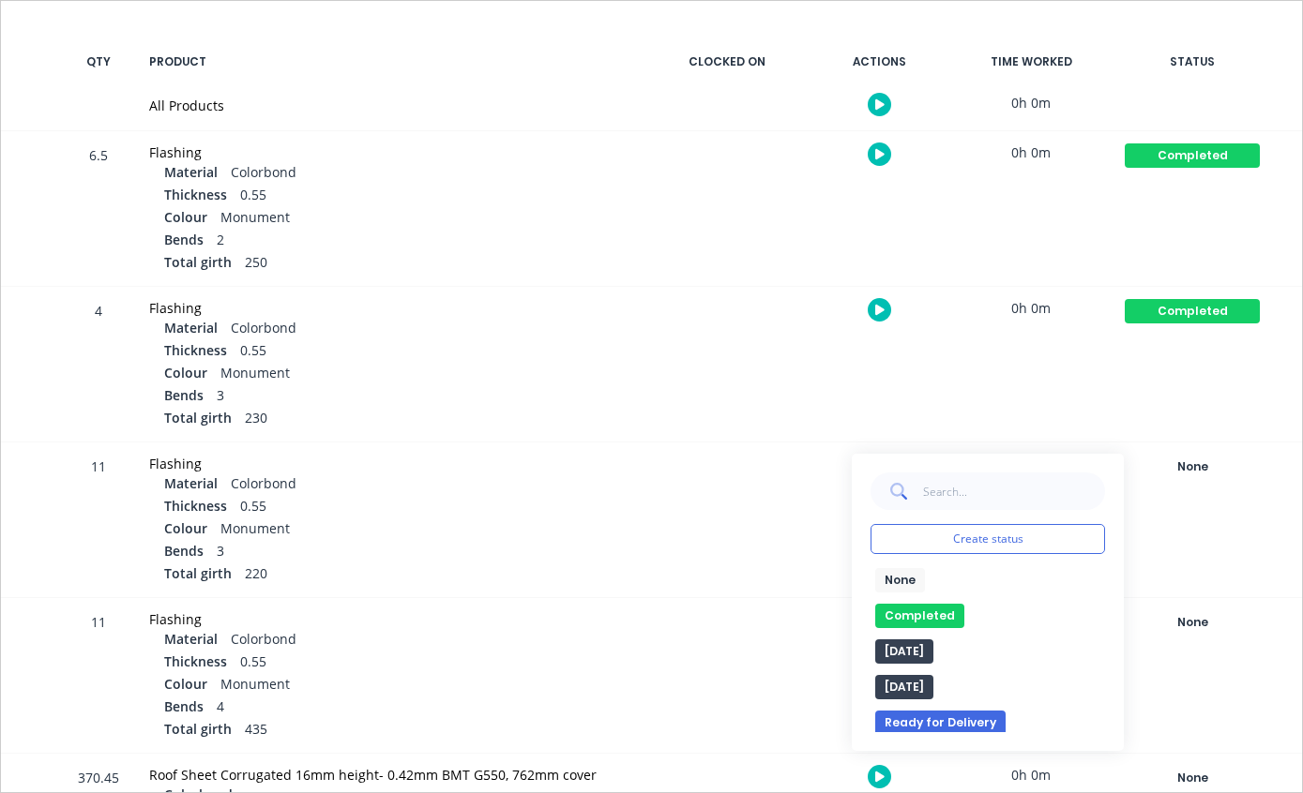
click at [912, 621] on button "Completed" at bounding box center [919, 616] width 89 height 24
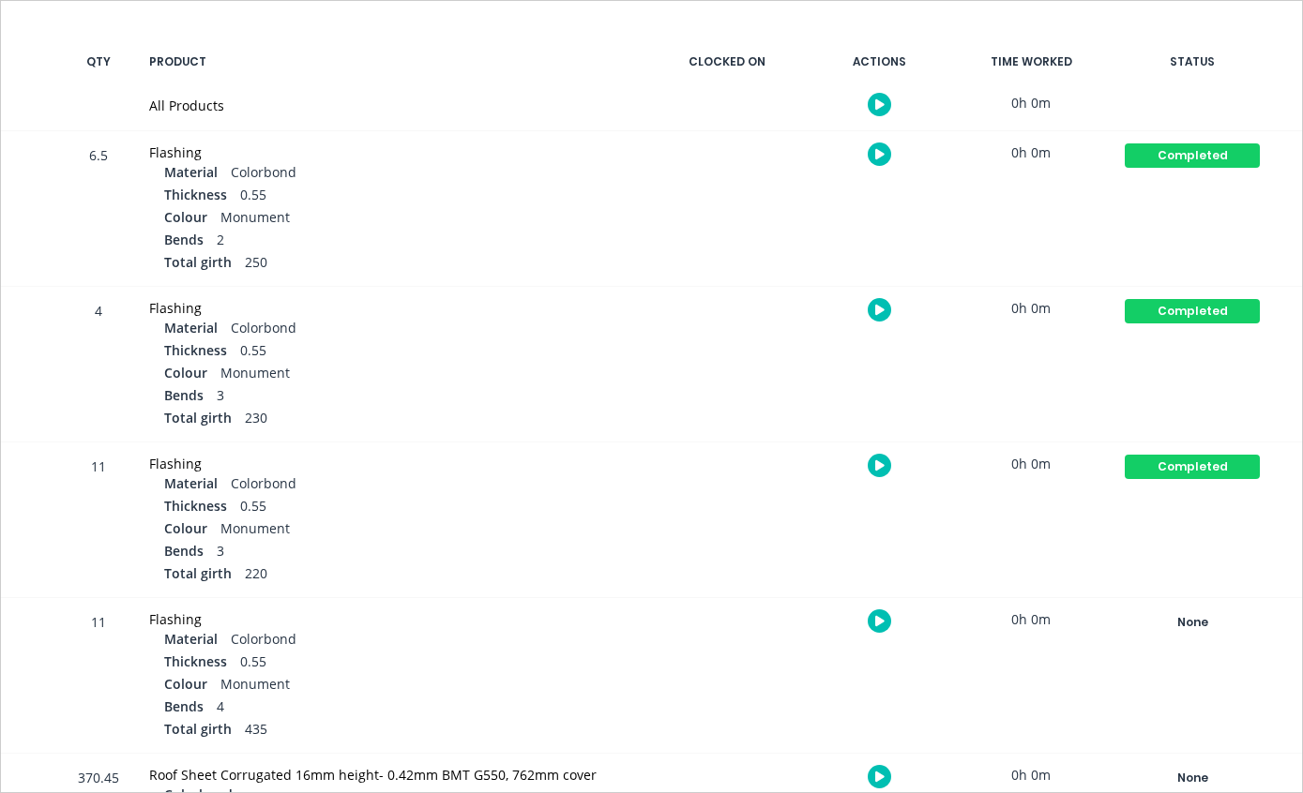
click at [1205, 616] on div "None" at bounding box center [1191, 623] width 135 height 24
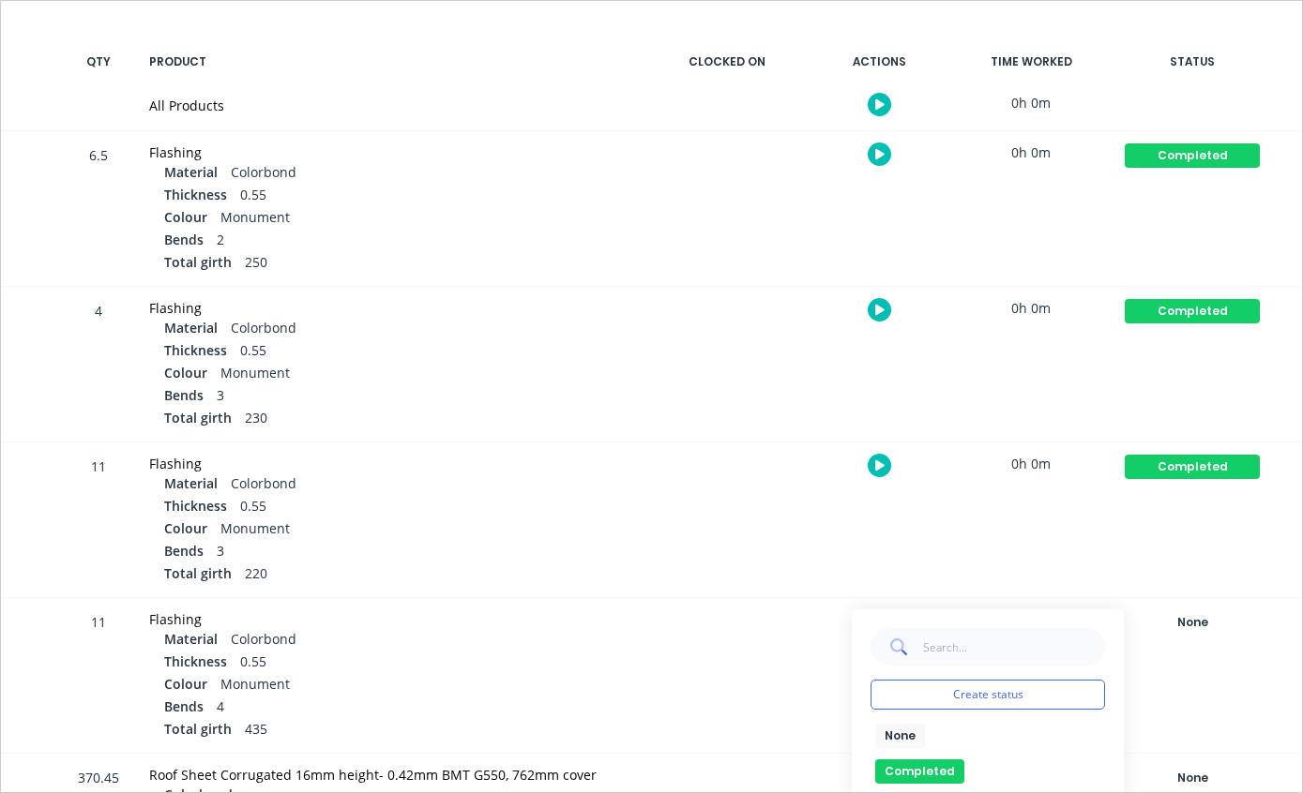
click at [907, 763] on button "Completed" at bounding box center [919, 772] width 89 height 24
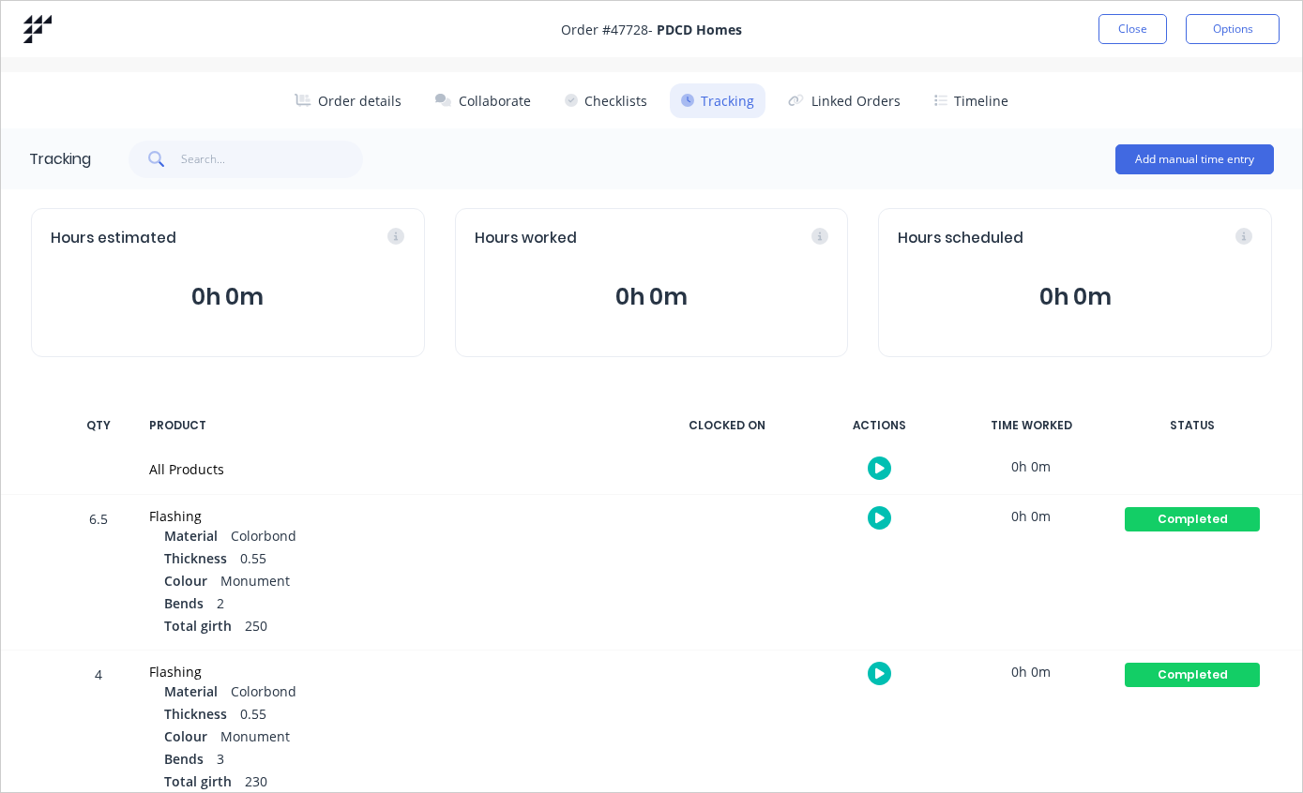
scroll to position [0, 0]
click at [1140, 15] on button "Close" at bounding box center [1132, 29] width 68 height 30
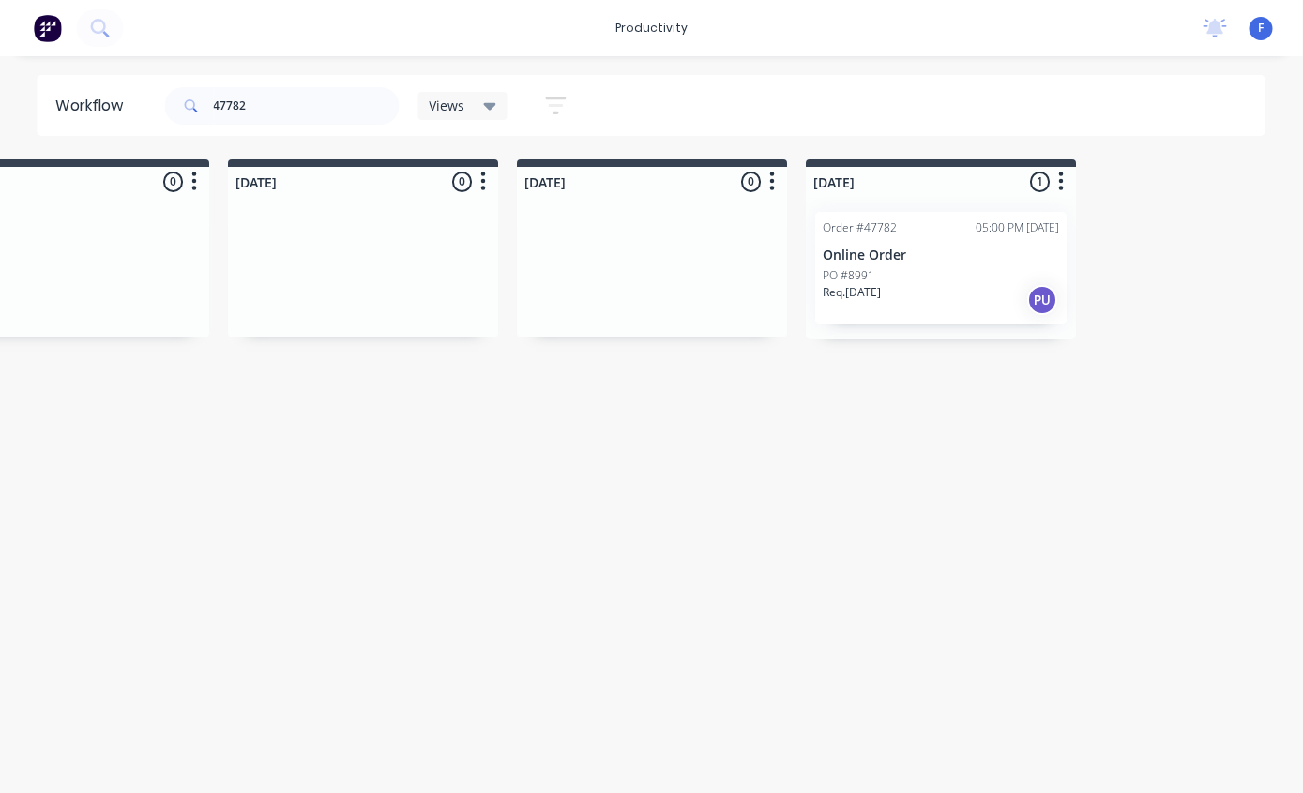
click at [920, 270] on div "PO #8991" at bounding box center [941, 275] width 236 height 17
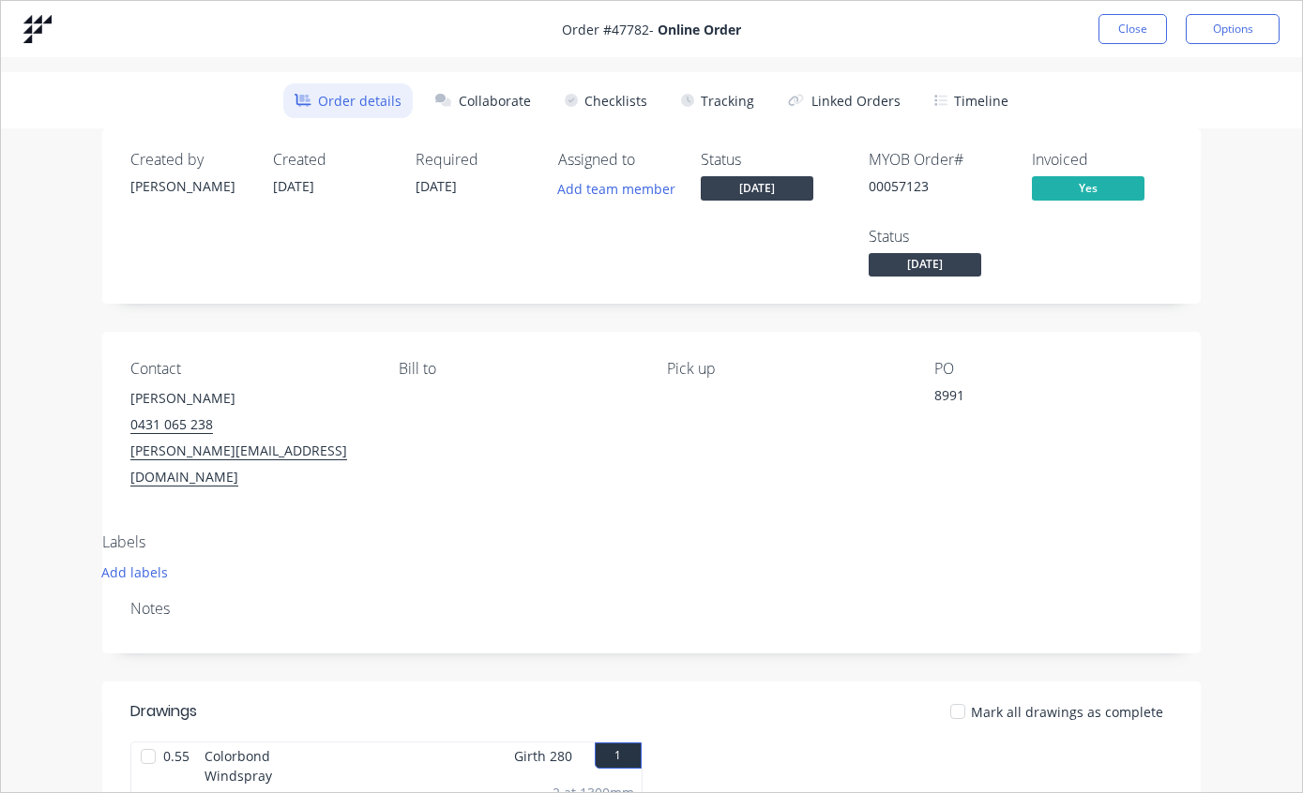
click at [719, 115] on button "Tracking" at bounding box center [718, 100] width 96 height 35
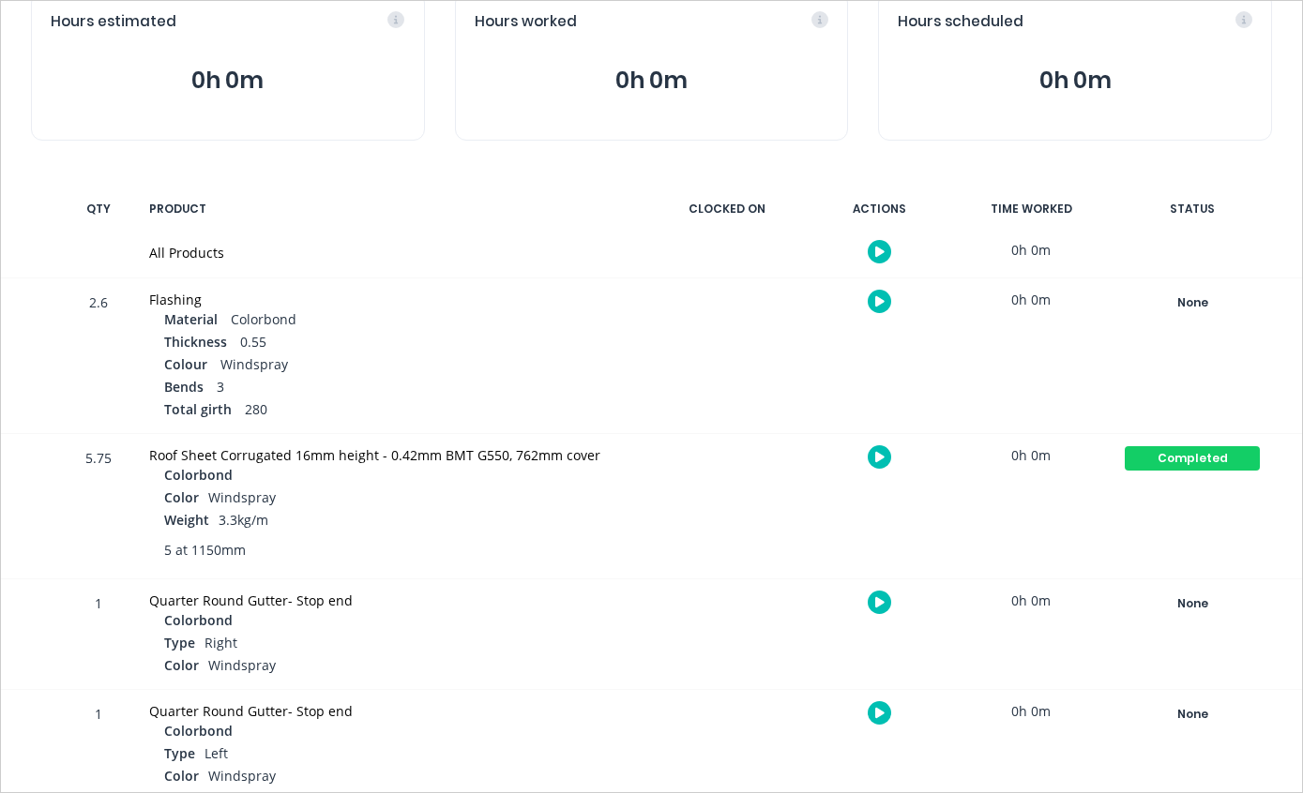
scroll to position [178, 0]
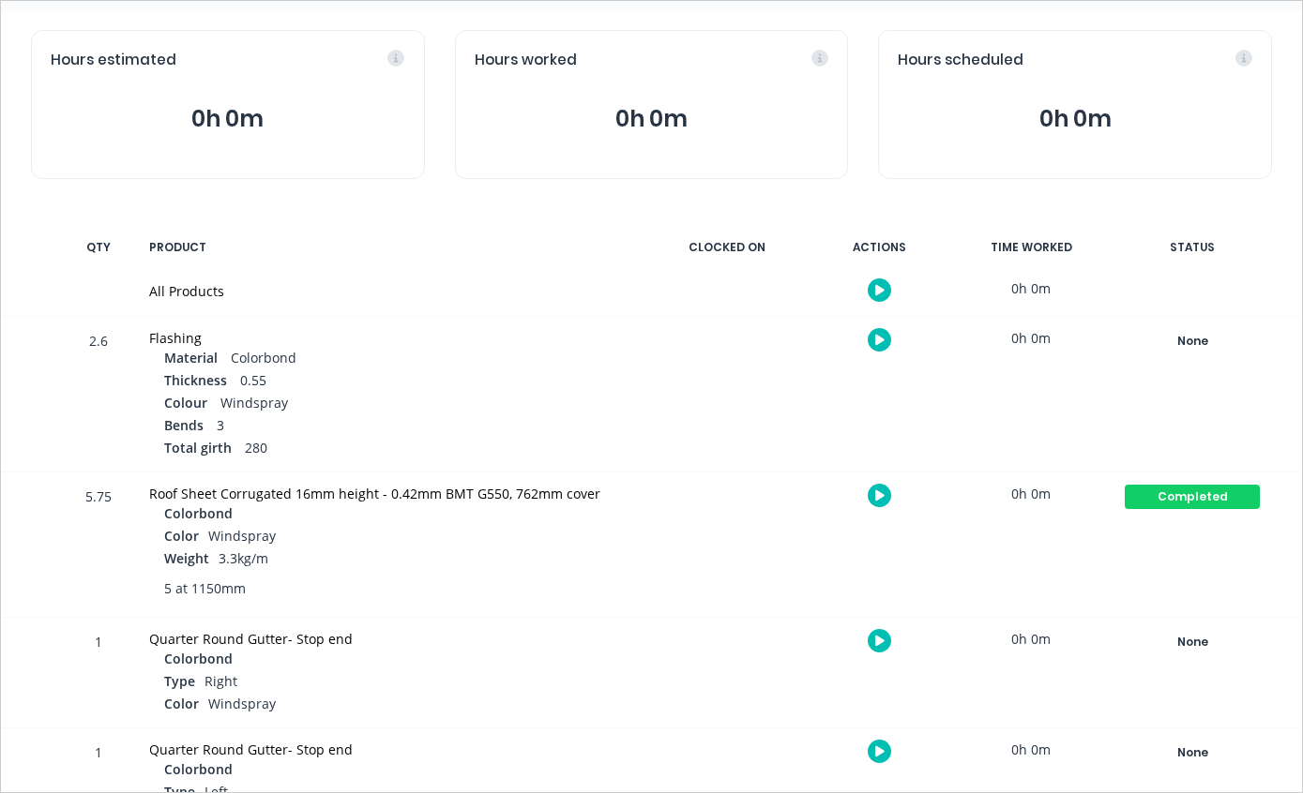
click at [1215, 336] on div "None" at bounding box center [1191, 341] width 135 height 24
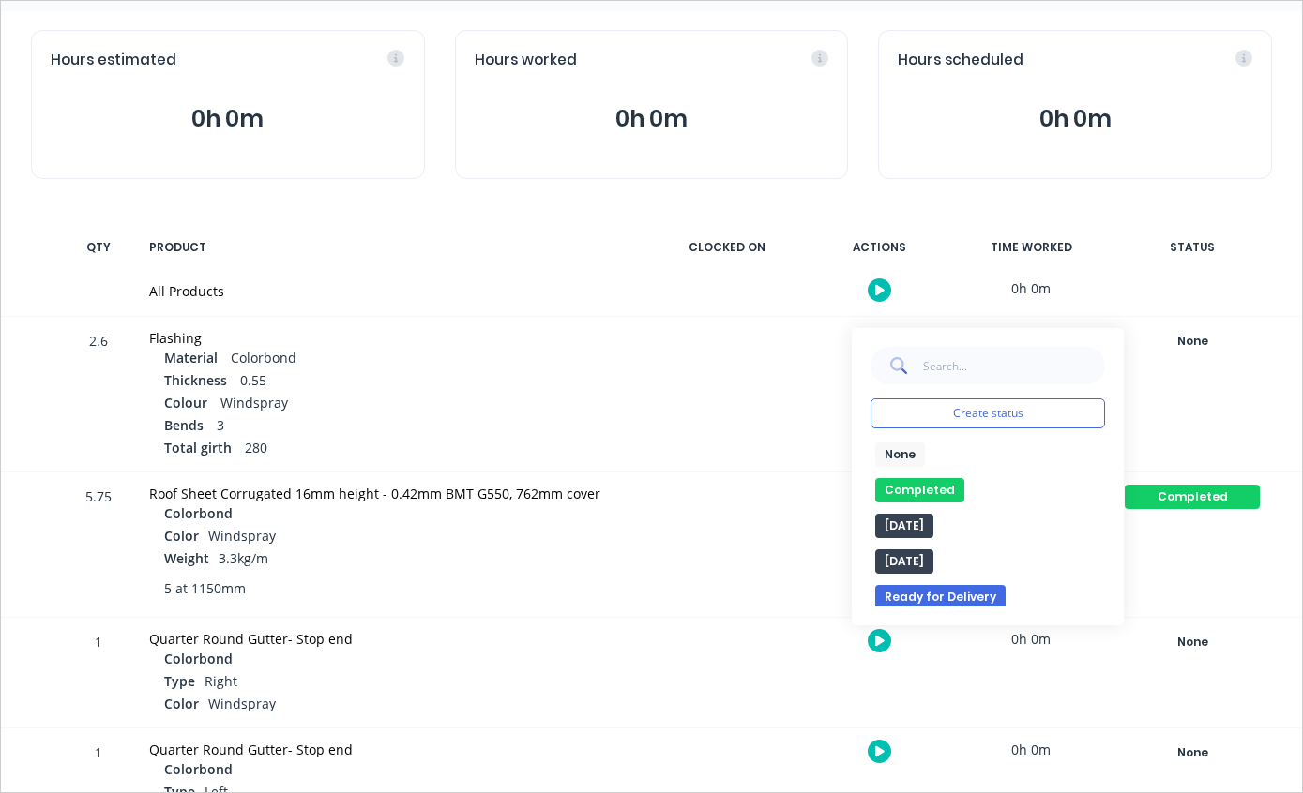
click at [944, 490] on button "Completed" at bounding box center [919, 490] width 89 height 24
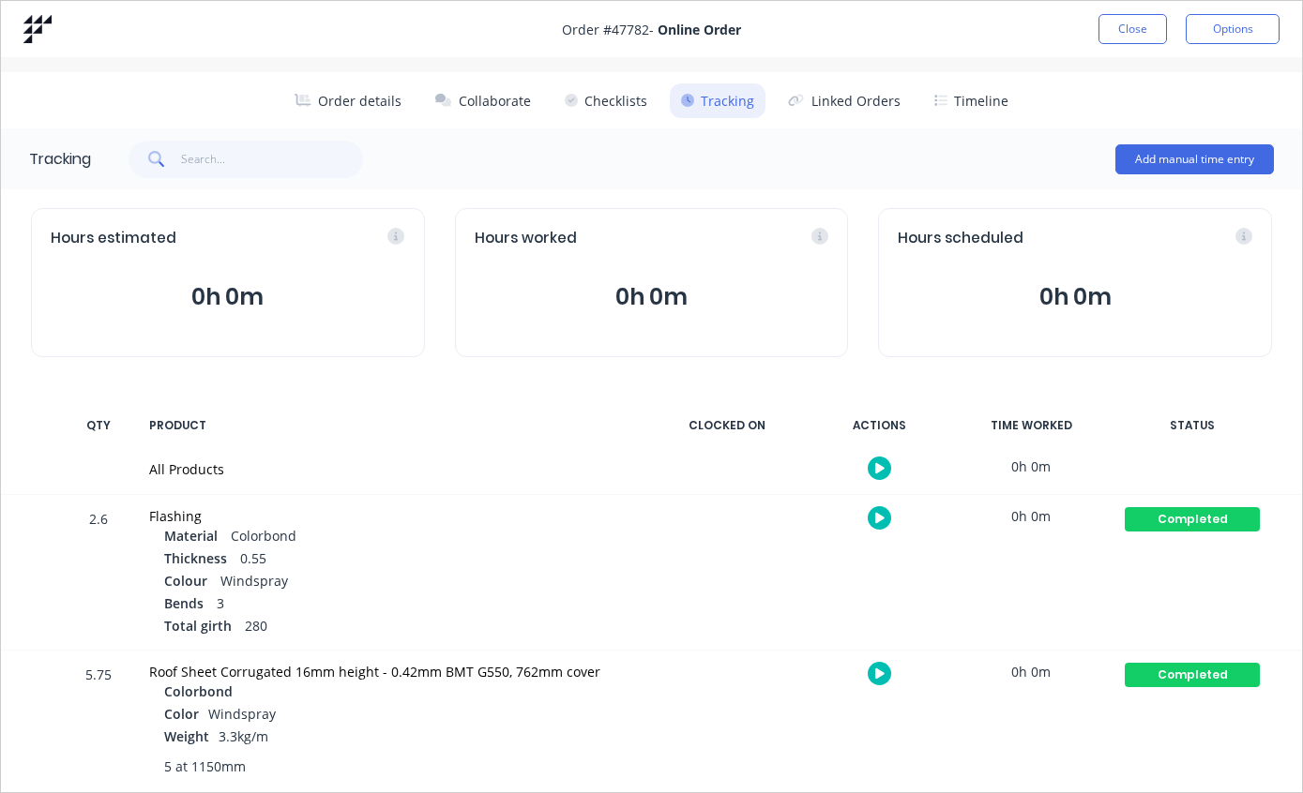
scroll to position [0, 0]
click at [1136, 29] on button "Close" at bounding box center [1132, 29] width 68 height 30
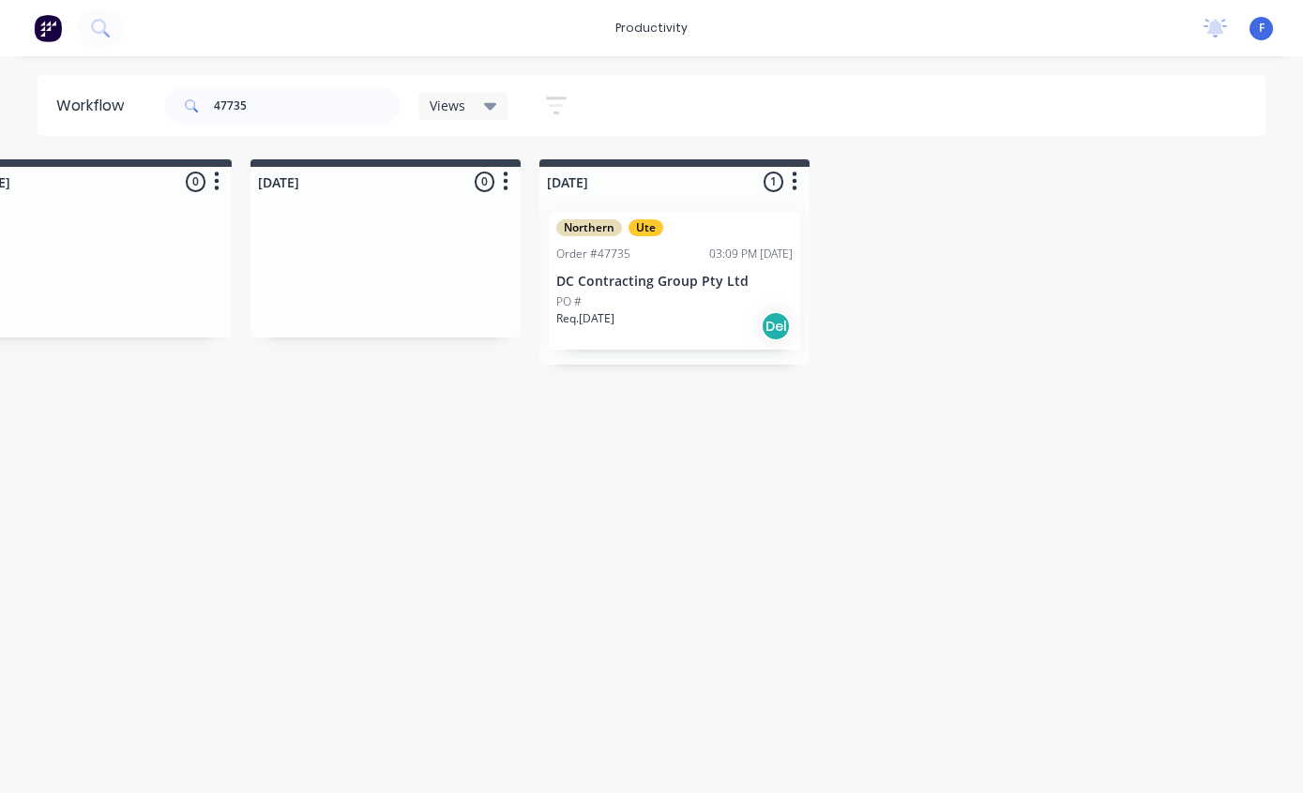
scroll to position [0, 1520]
type input "47735"
click at [692, 283] on p "DC Contracting Group Pty Ltd" at bounding box center [677, 282] width 236 height 16
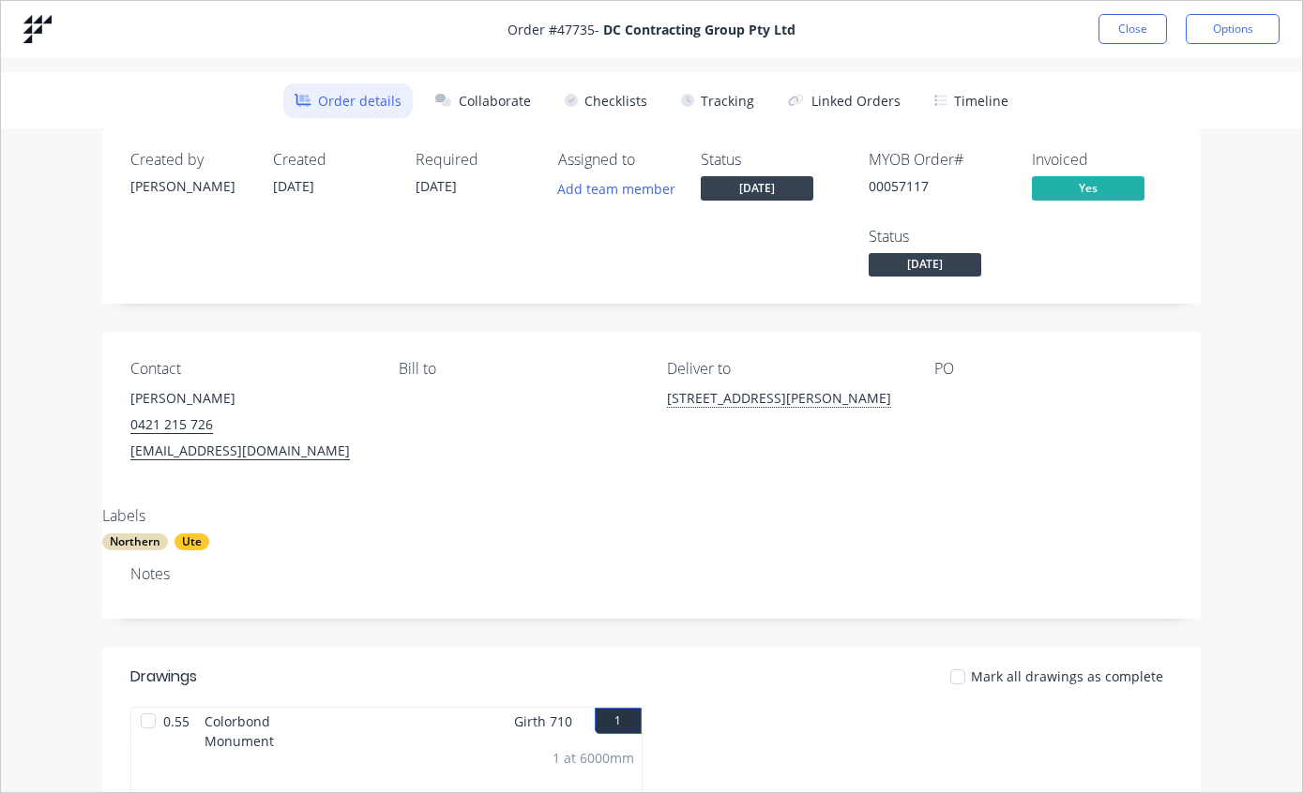
click at [732, 89] on button "Tracking" at bounding box center [718, 100] width 96 height 35
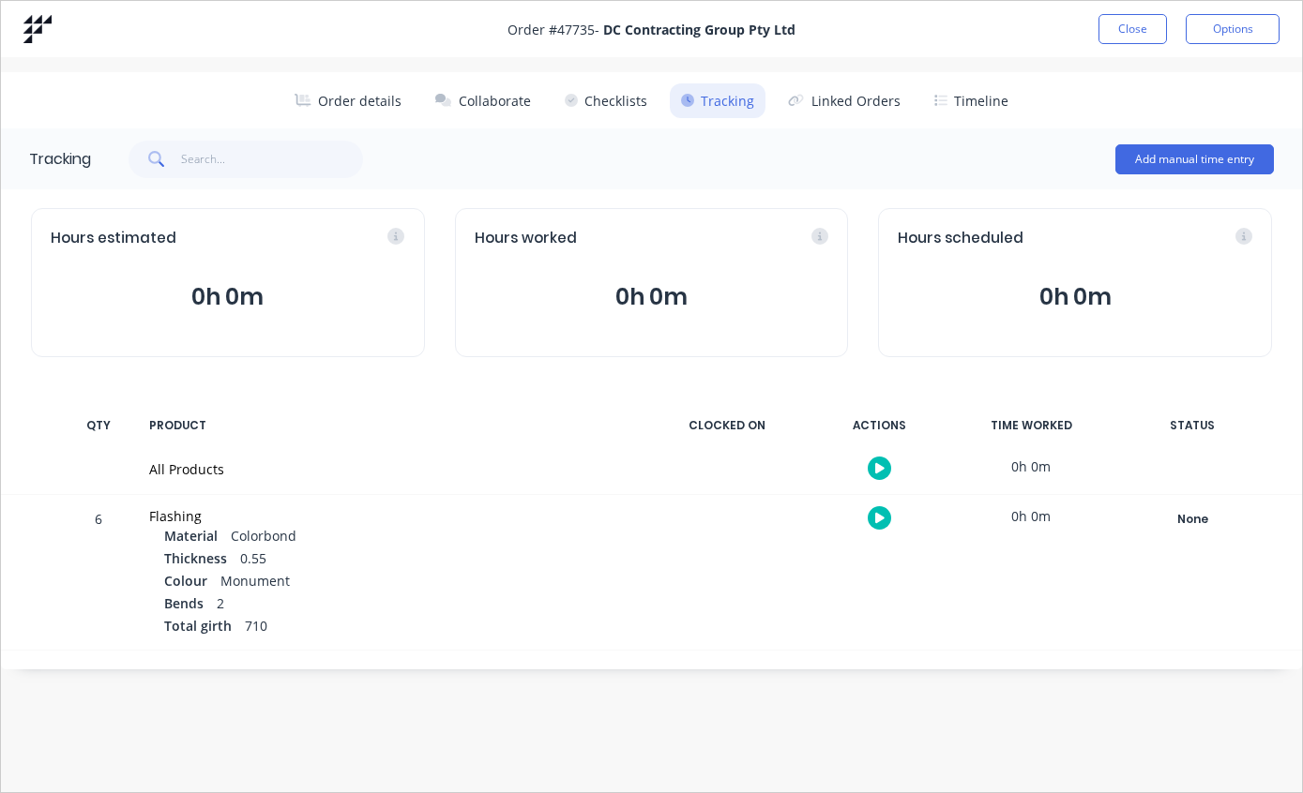
click at [1127, 35] on button "Close" at bounding box center [1132, 29] width 68 height 30
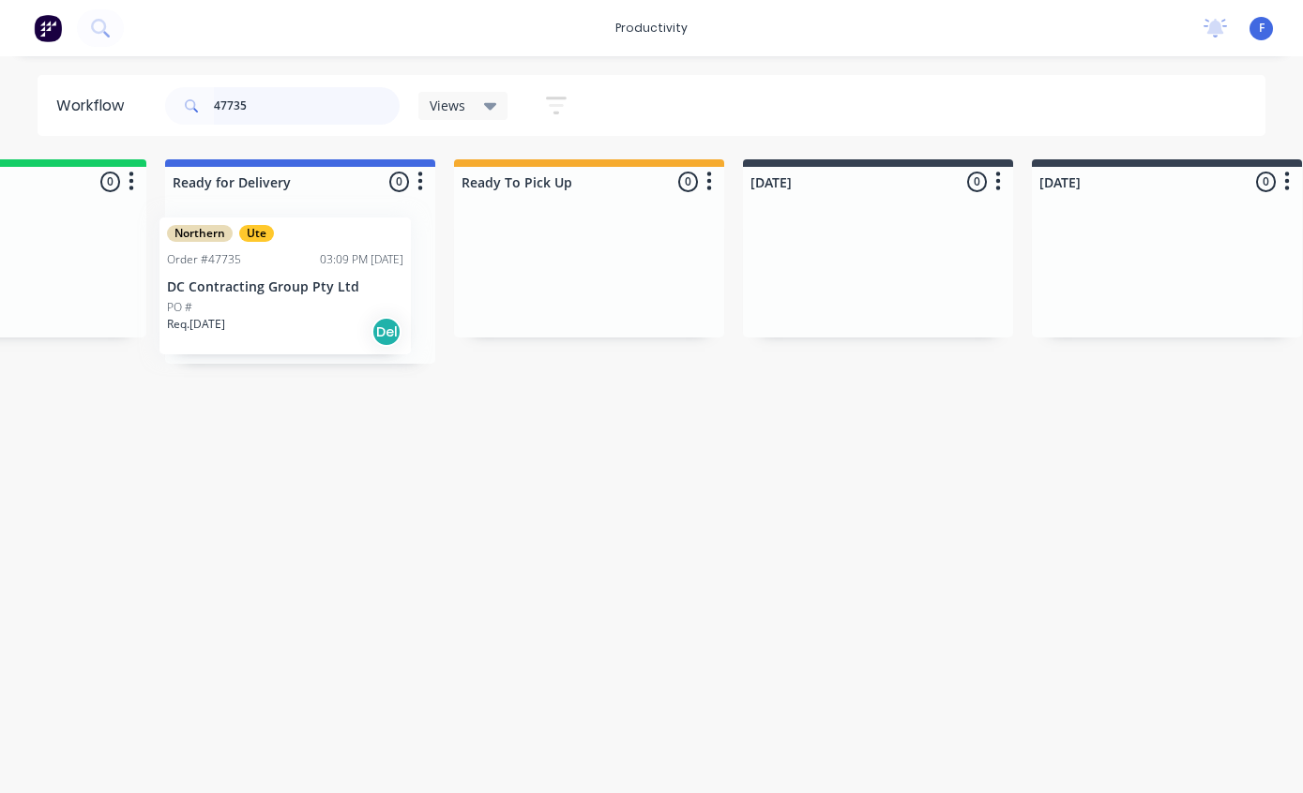
scroll to position [0, 158]
